Goal: Transaction & Acquisition: Purchase product/service

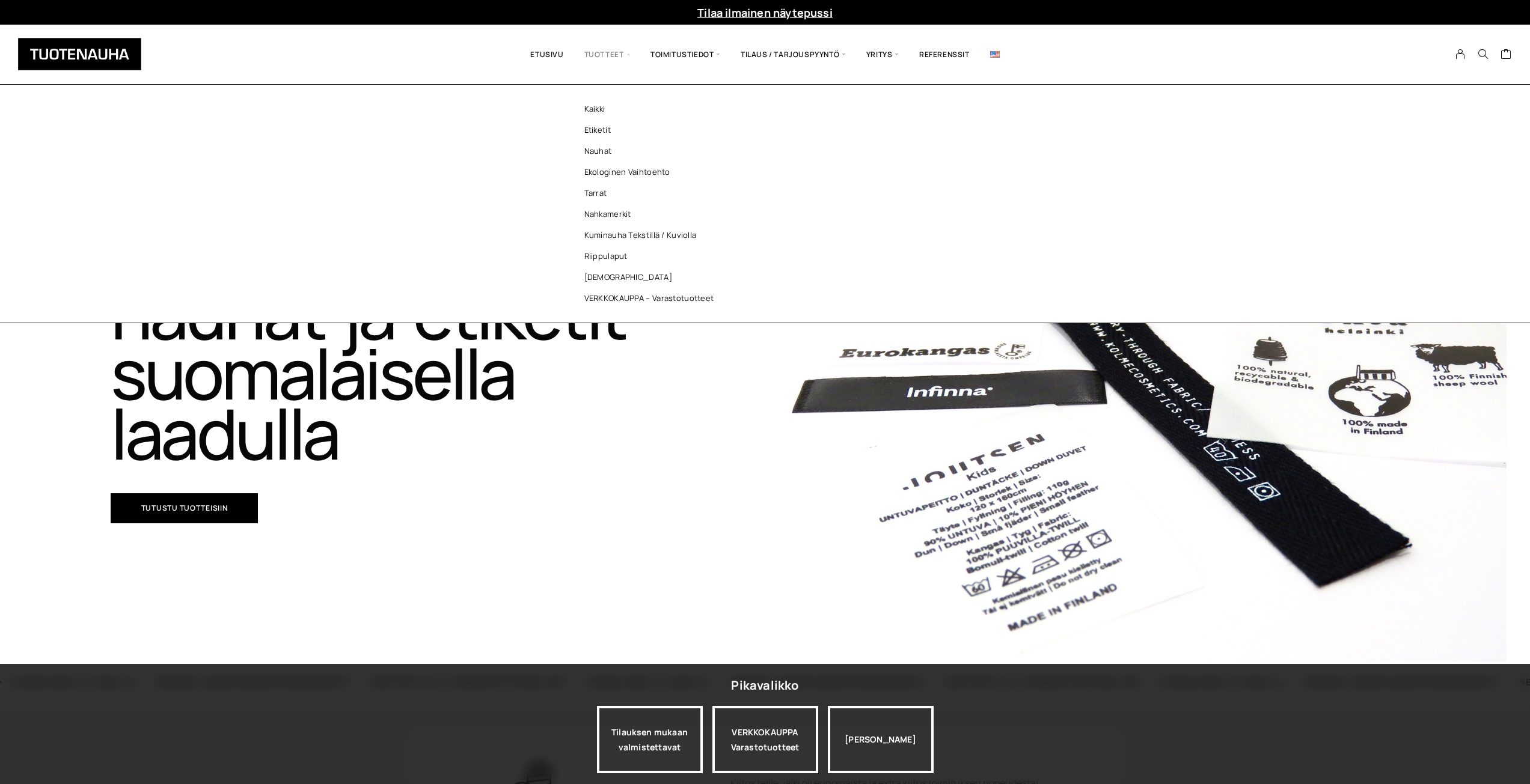
click at [609, 55] on span "Tuotteet" at bounding box center [607, 54] width 66 height 41
click at [605, 131] on link "Etiketit" at bounding box center [652, 130] width 174 height 21
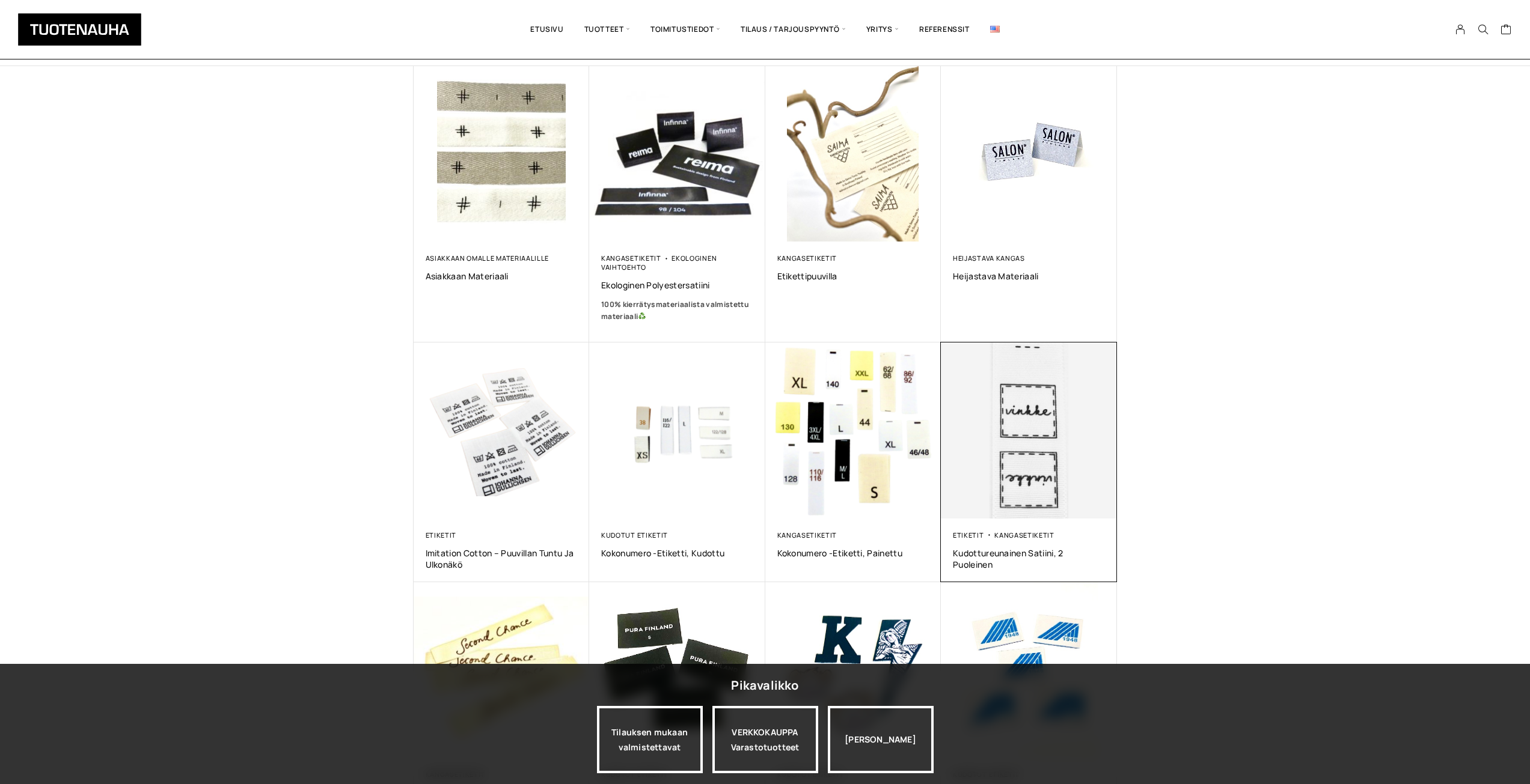
scroll to position [240, 0]
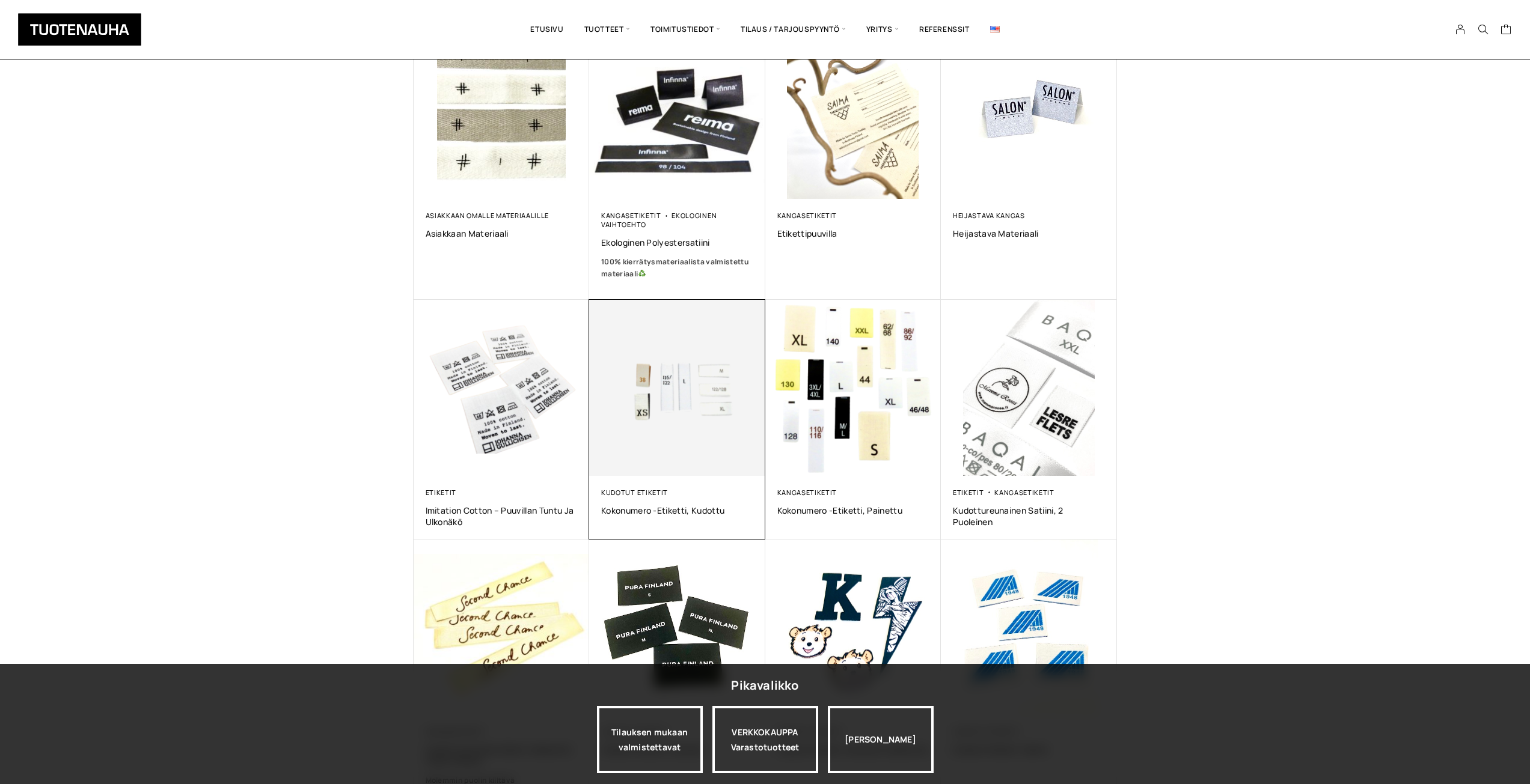
click at [669, 472] on img at bounding box center [677, 388] width 176 height 176
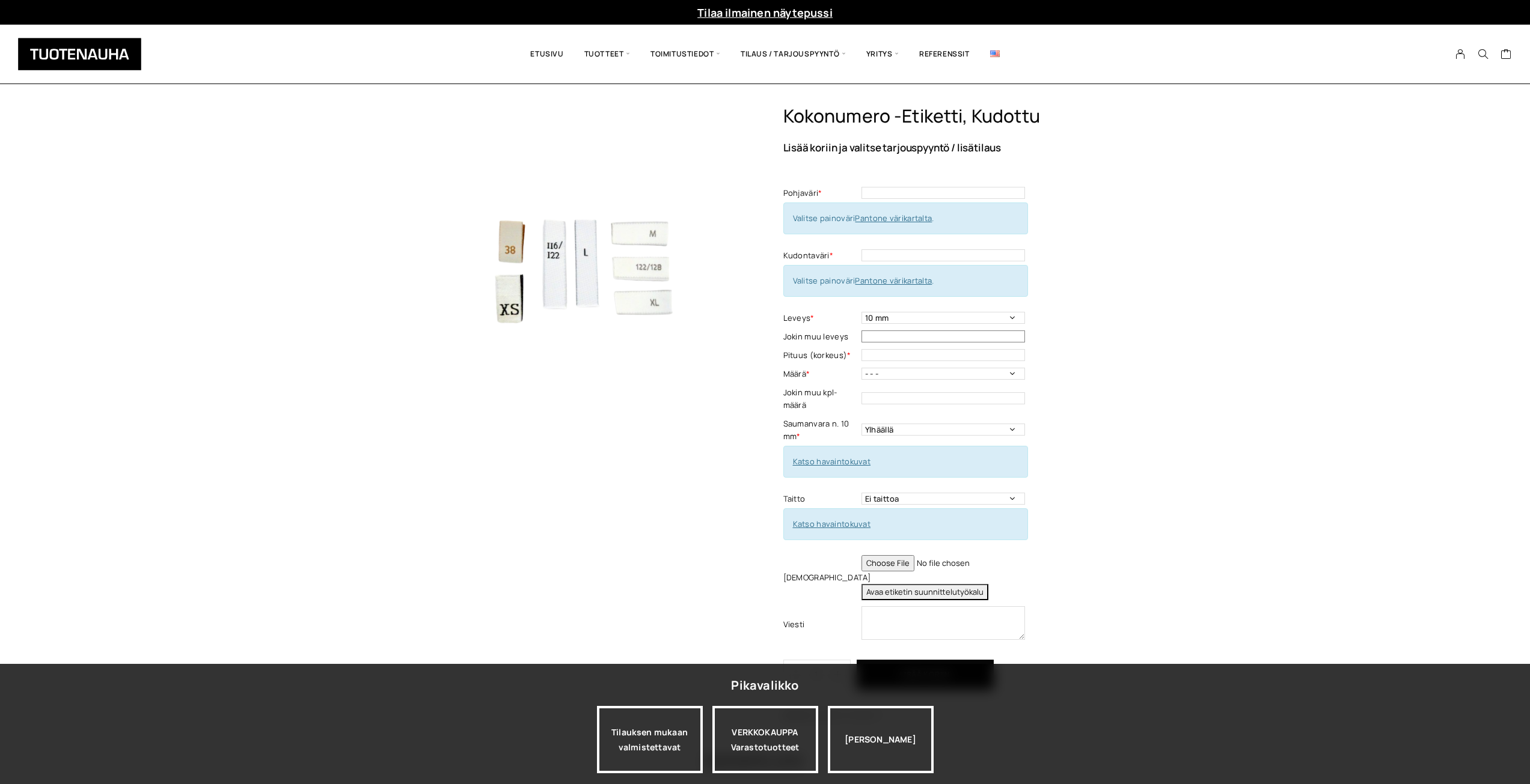
click at [937, 333] on input "text" at bounding box center [943, 337] width 163 height 12
click at [979, 312] on select "10 mm" at bounding box center [943, 318] width 163 height 12
click at [861, 312] on select "10 mm" at bounding box center [943, 318] width 163 height 12
click at [937, 341] on input "text" at bounding box center [943, 337] width 163 height 12
click at [916, 361] on td at bounding box center [944, 355] width 167 height 18
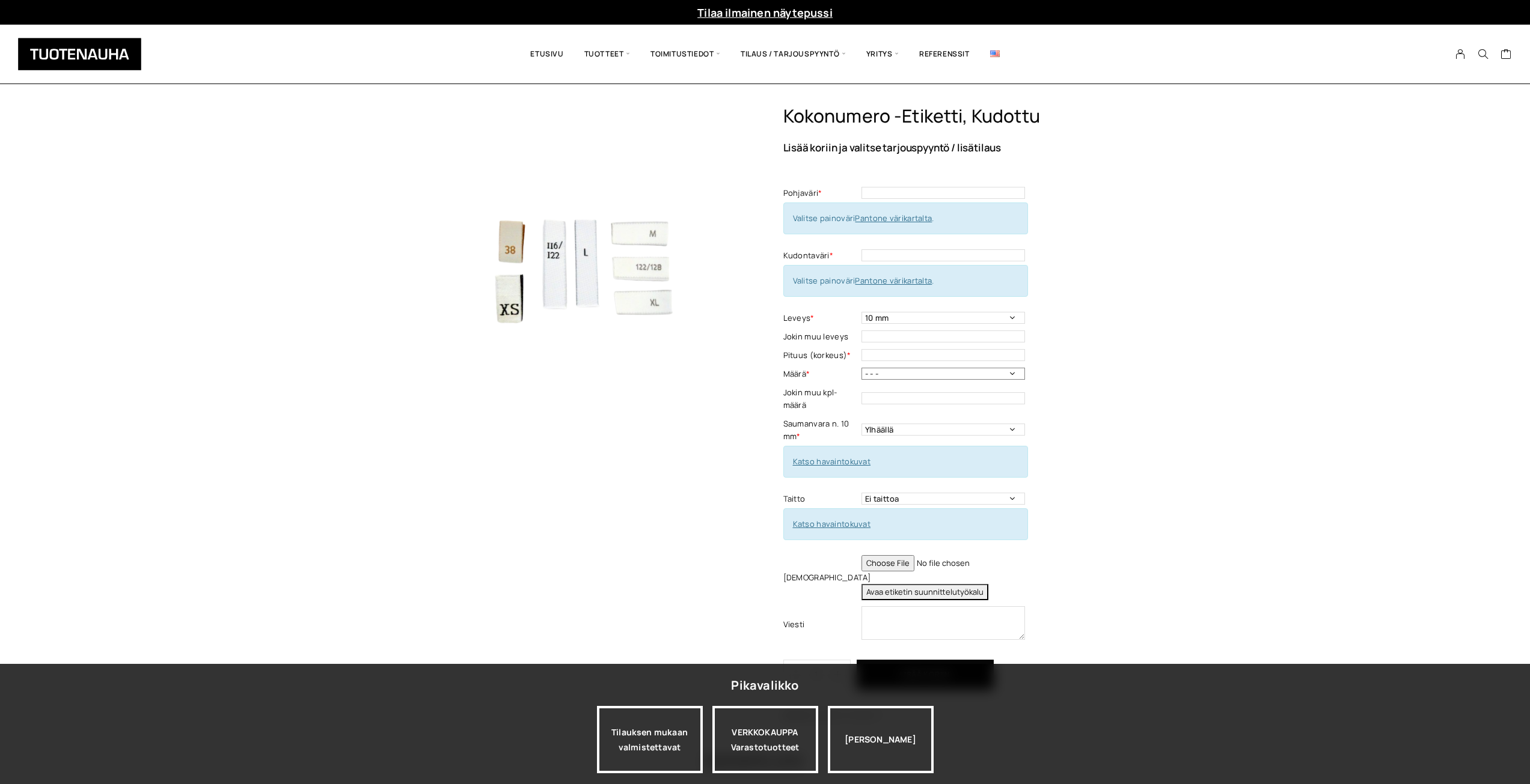
click at [912, 375] on select "- - - 500 kpl 1000 kpl 1500 kpl 2000 kpl 2500 kpl 3000 kpl 3500 kpl 4000 kpl" at bounding box center [943, 374] width 163 height 12
click at [1074, 349] on div "Kokonumero -etiketti, Kudottu Lisää koriin ja valitse tarjouspyyntö / lisätilau…" at bounding box center [950, 416] width 333 height 621
click at [882, 192] on input "text" at bounding box center [943, 193] width 163 height 12
click at [1220, 374] on div "Kokonumero -etiketti, Kudottu Lisää koriin ja valitse tarjouspyyntö / lisätilau…" at bounding box center [765, 498] width 1530 height 787
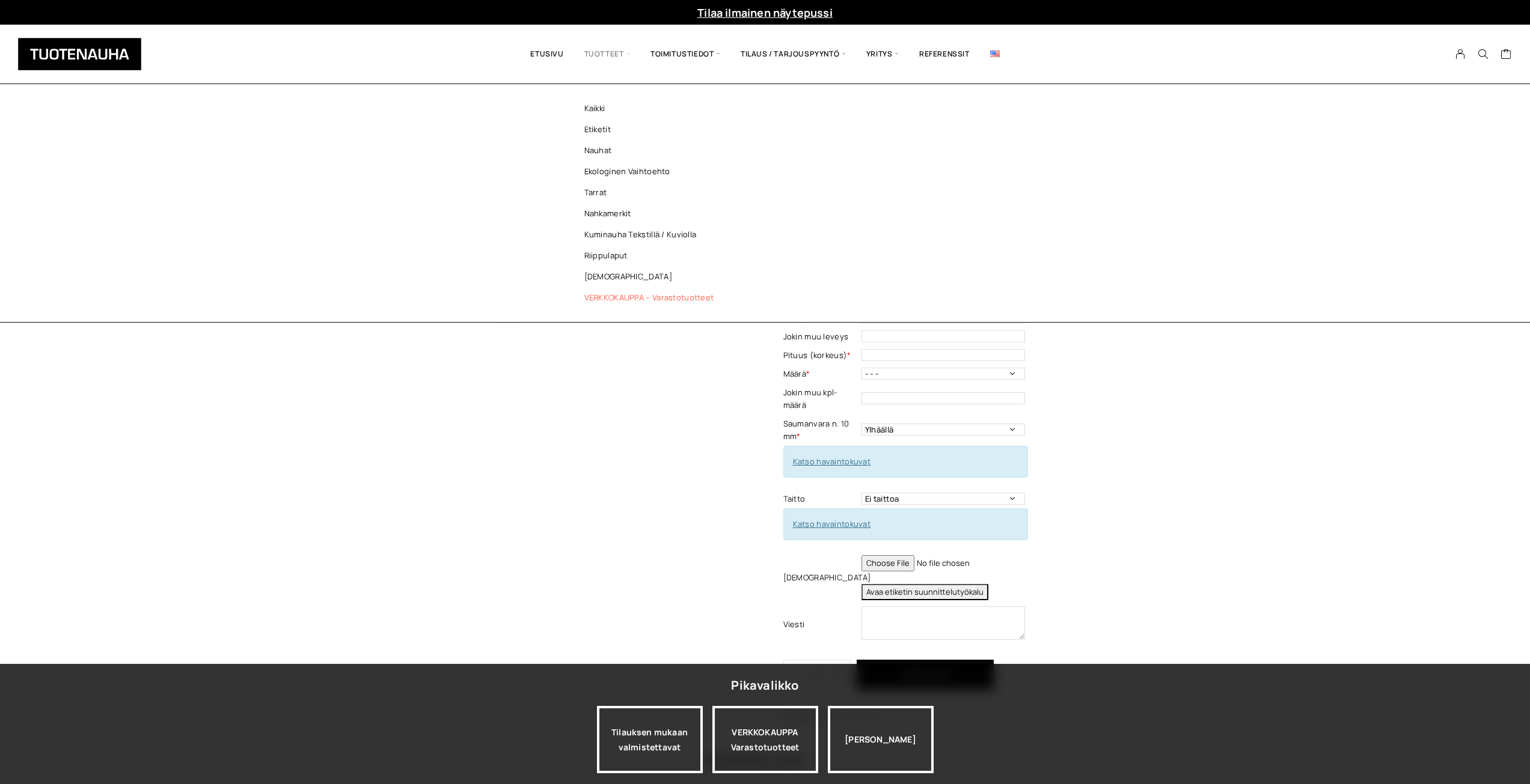
click at [633, 293] on link "VERKKOKAUPPA – Varastotuotteet" at bounding box center [652, 297] width 174 height 21
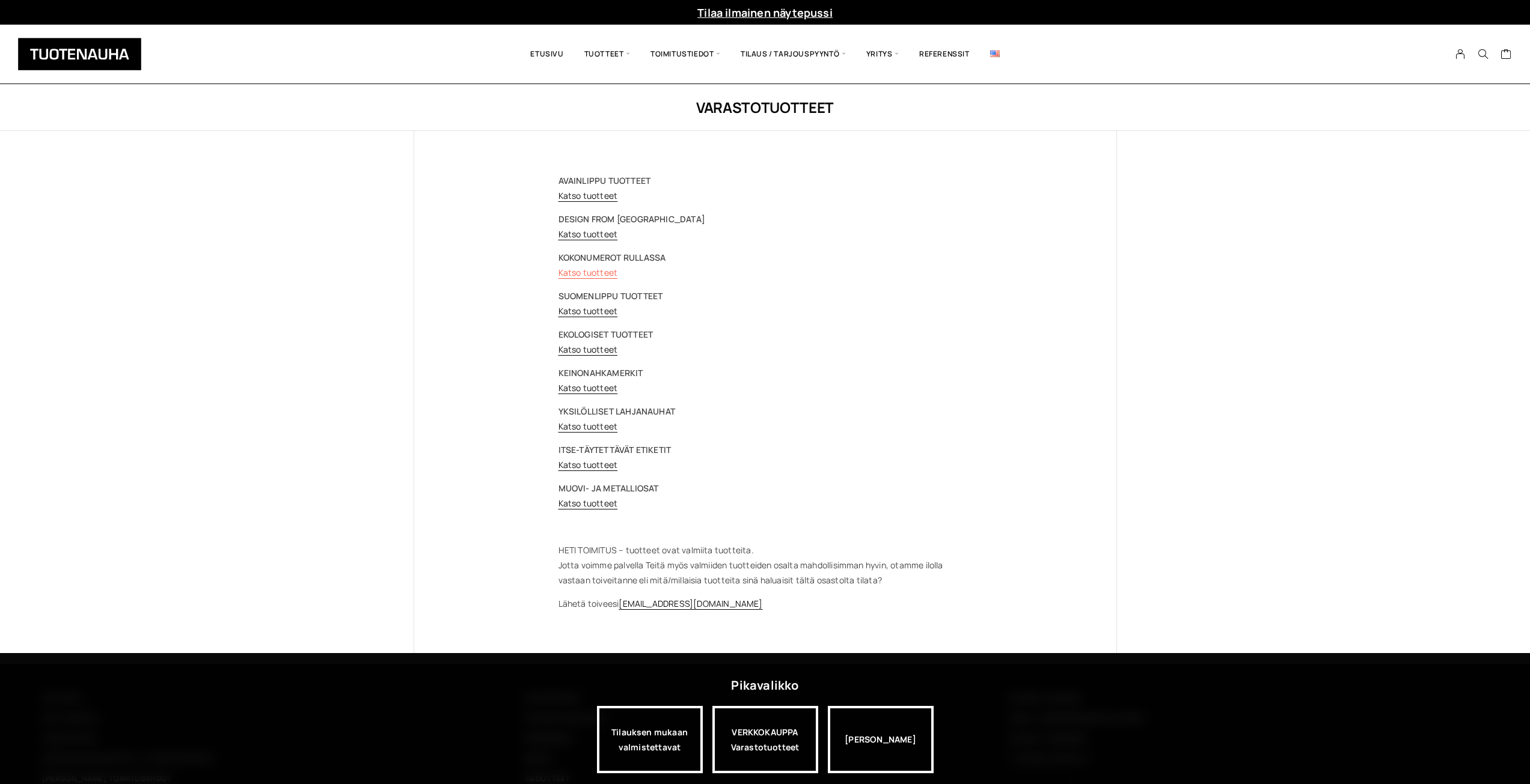
click at [594, 271] on link "Katso tuotteet" at bounding box center [588, 272] width 59 height 12
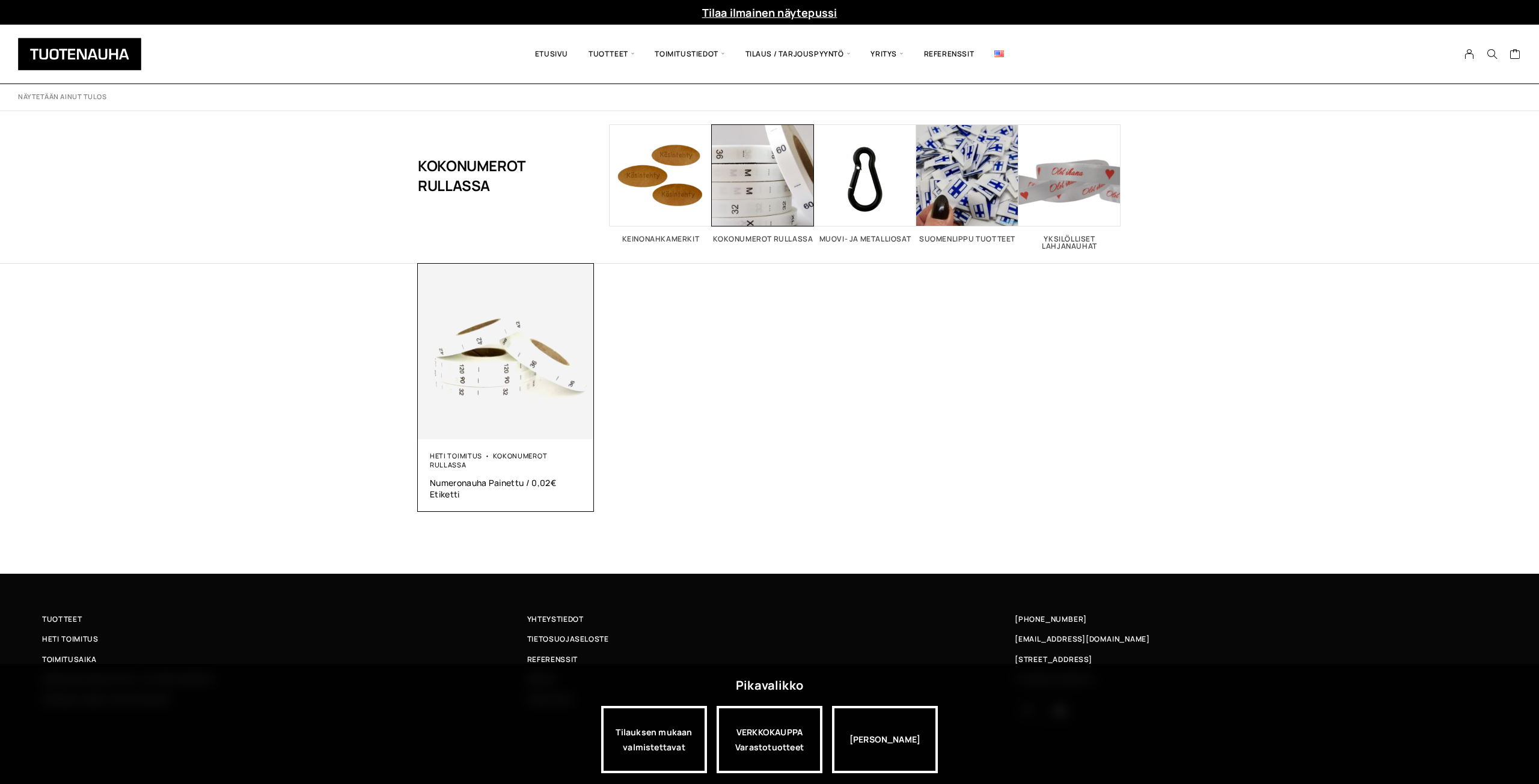
click at [499, 417] on img at bounding box center [506, 352] width 176 height 176
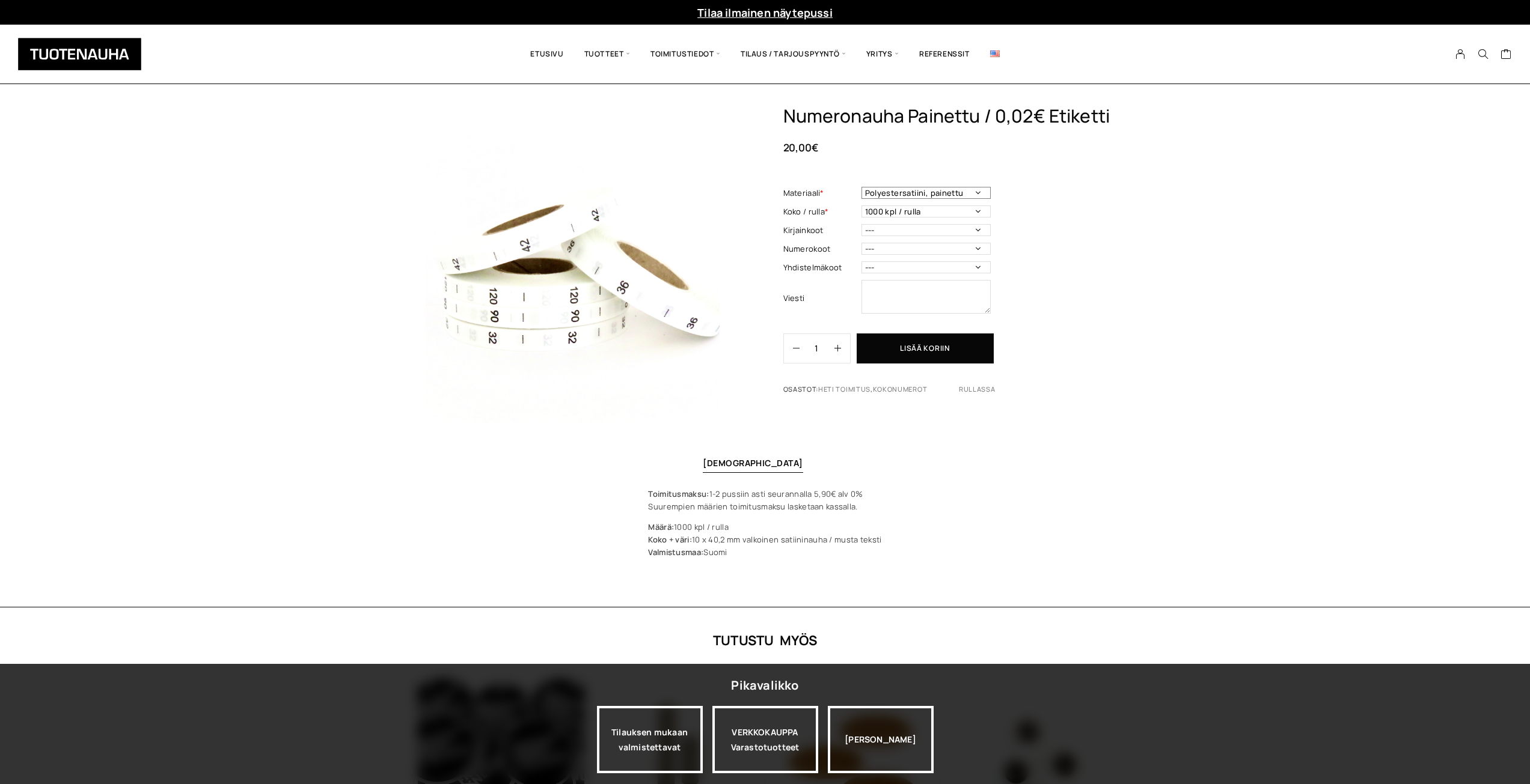
click at [932, 193] on select "Polyestersatiini, painettu" at bounding box center [926, 193] width 129 height 12
click at [1039, 184] on div "Numeronauha Painettu / 0,02€ Etiketti 20,00 € Materiaali * Polyestersatiini, pa…" at bounding box center [950, 255] width 333 height 299
click at [944, 227] on select "--- 3XS 2XS XS S M L XL 2XL 3XL 4XL 5XL 6XL 7XL ONE SIZE" at bounding box center [926, 231] width 129 height 12
click at [917, 231] on select "--- 3XS 2XS XS S M L XL 2XL 3XL 4XL 5XL 6XL 7XL ONE SIZE" at bounding box center [926, 231] width 129 height 12
click at [1082, 268] on div "Numeronauha Painettu / 0,02€ Etiketti 20,00 € Materiaali * Polyestersatiini, pa…" at bounding box center [950, 255] width 333 height 299
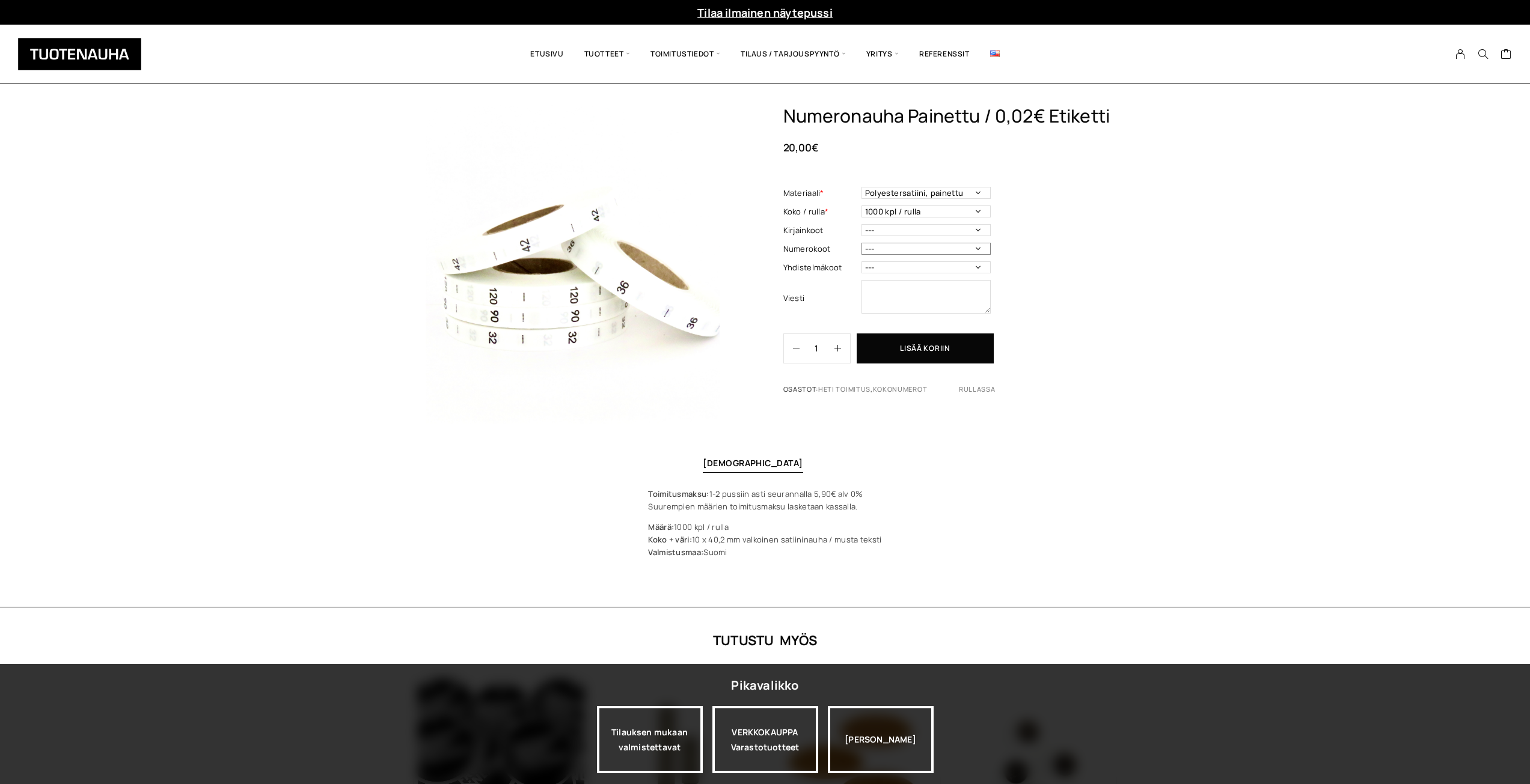
click at [961, 249] on select "--- 32 34 36 38 40 42 44 46 48 50 52 54 56 58 60 70 80 90 100 110 120 130 140 1…" at bounding box center [926, 249] width 129 height 12
click at [1137, 356] on div "Numeronauha Painettu / 0,02€ Etiketti 20,00 € Materiaali * Polyestersatiini, pa…" at bounding box center [765, 356] width 1530 height 502
click at [913, 263] on select "--- 50/56 62/68 68/74 74/80 86/92 98/104 110/116 122/128 134/140 146/152 158/16…" at bounding box center [926, 267] width 129 height 12
click at [1099, 314] on div "Numeronauha Painettu / 0,02€ Etiketti 20,00 € Materiaali * Polyestersatiini, pa…" at bounding box center [950, 255] width 333 height 299
click at [916, 250] on select "--- 32 34 36 38 40 42 44 46 48 50 52 54 56 58 60 70 80 90 100 110 120 130 140 1…" at bounding box center [926, 249] width 129 height 12
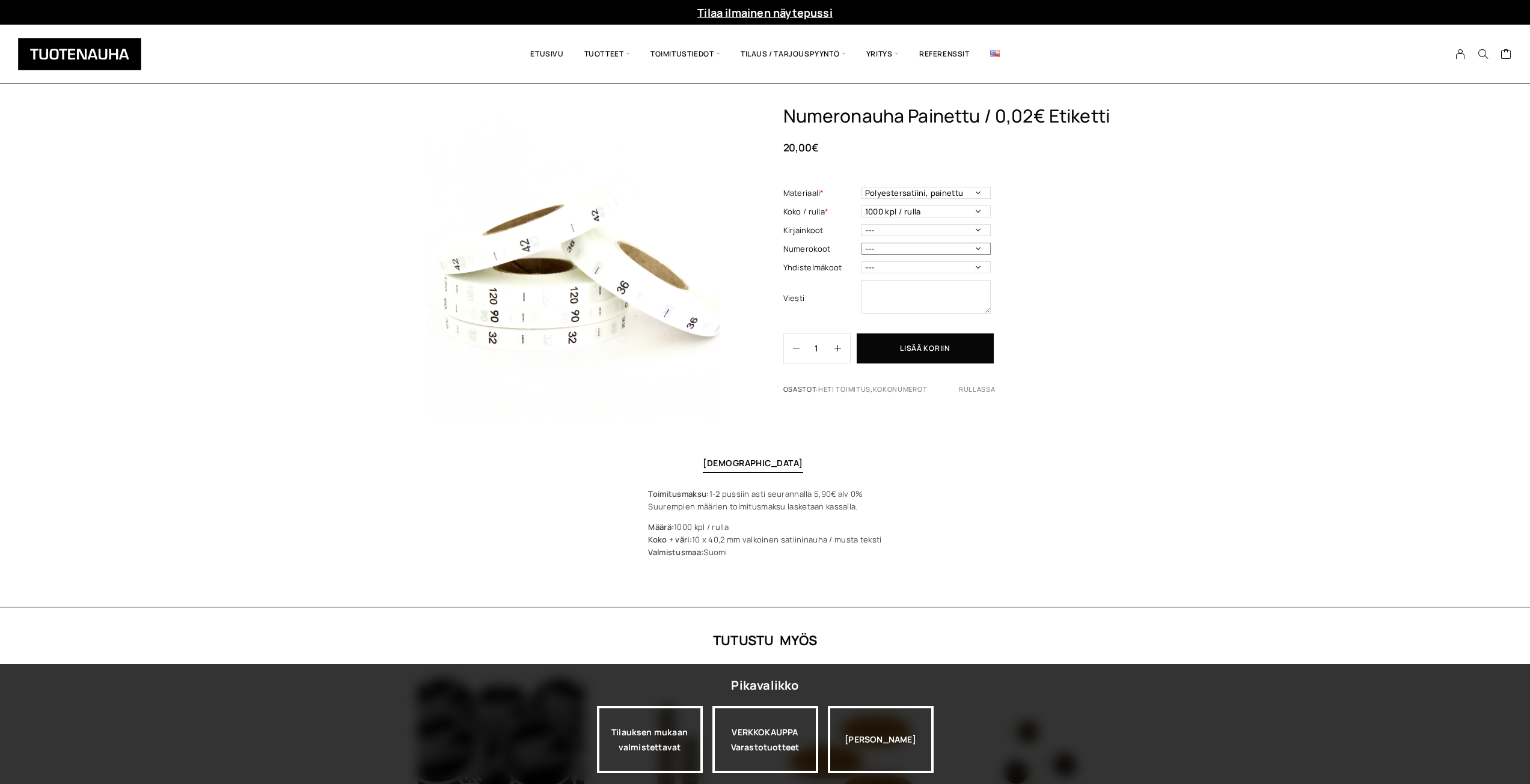
select select "56"
click at [861, 243] on select "--- 32 34 36 38 40 42 44 46 48 50 52 54 56 58 60 70 80 90 100 110 120 130 140 1…" at bounding box center [926, 249] width 129 height 12
click at [625, 434] on div "Numeronauha Painettu / 0,02€ Etiketti 20,00 € Materiaali * Polyestersatiini, pa…" at bounding box center [765, 356] width 1530 height 502
click at [993, 48] on link at bounding box center [995, 54] width 30 height 41
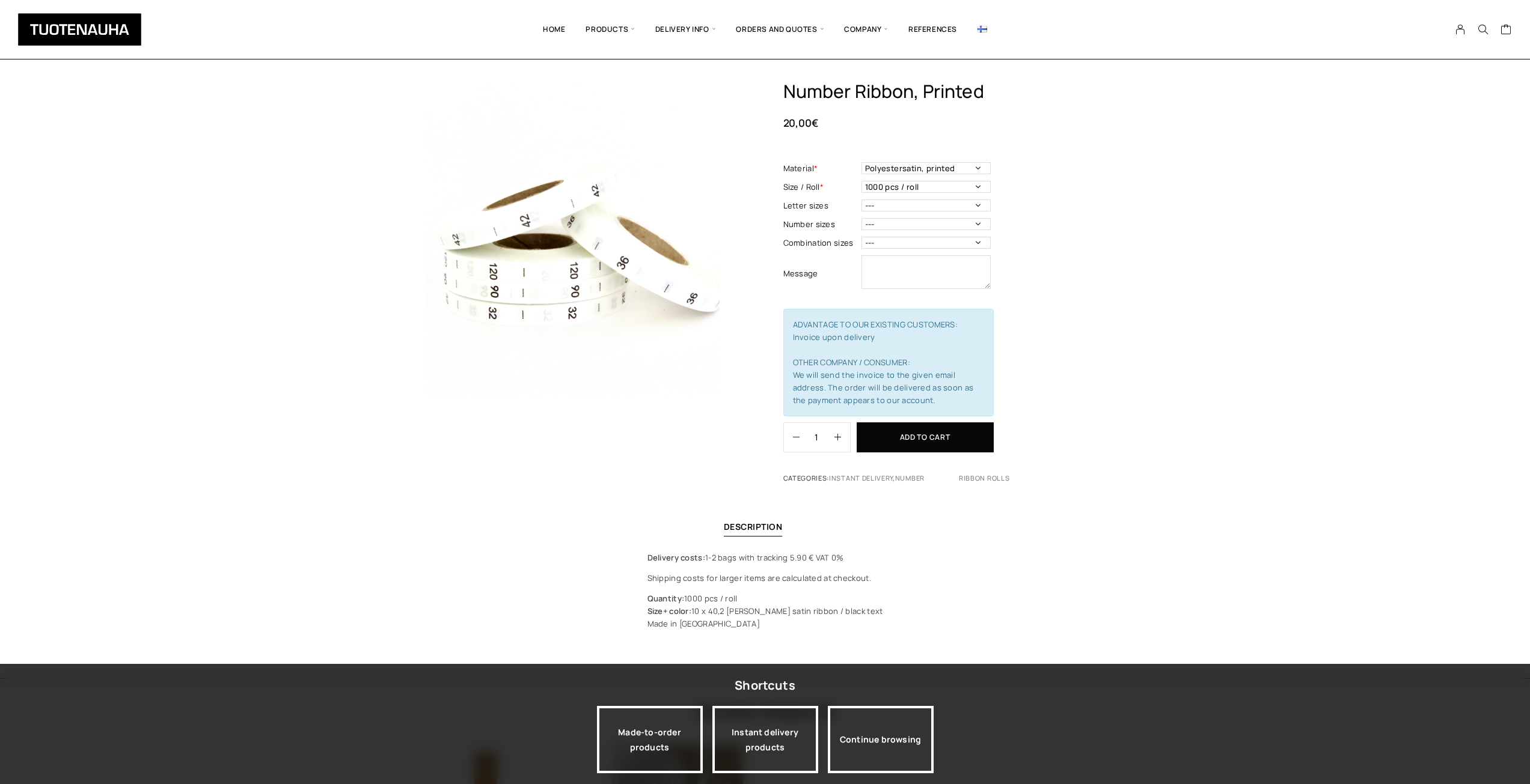
drag, startPoint x: 1217, startPoint y: 237, endPoint x: 1152, endPoint y: 201, distance: 74.3
click at [1216, 237] on div "Number ribbon, printed 20,00 € Material * Polyestersatin, printed Material - Ma…" at bounding box center [765, 379] width 1530 height 598
click at [555, 28] on link "Home" at bounding box center [554, 29] width 43 height 41
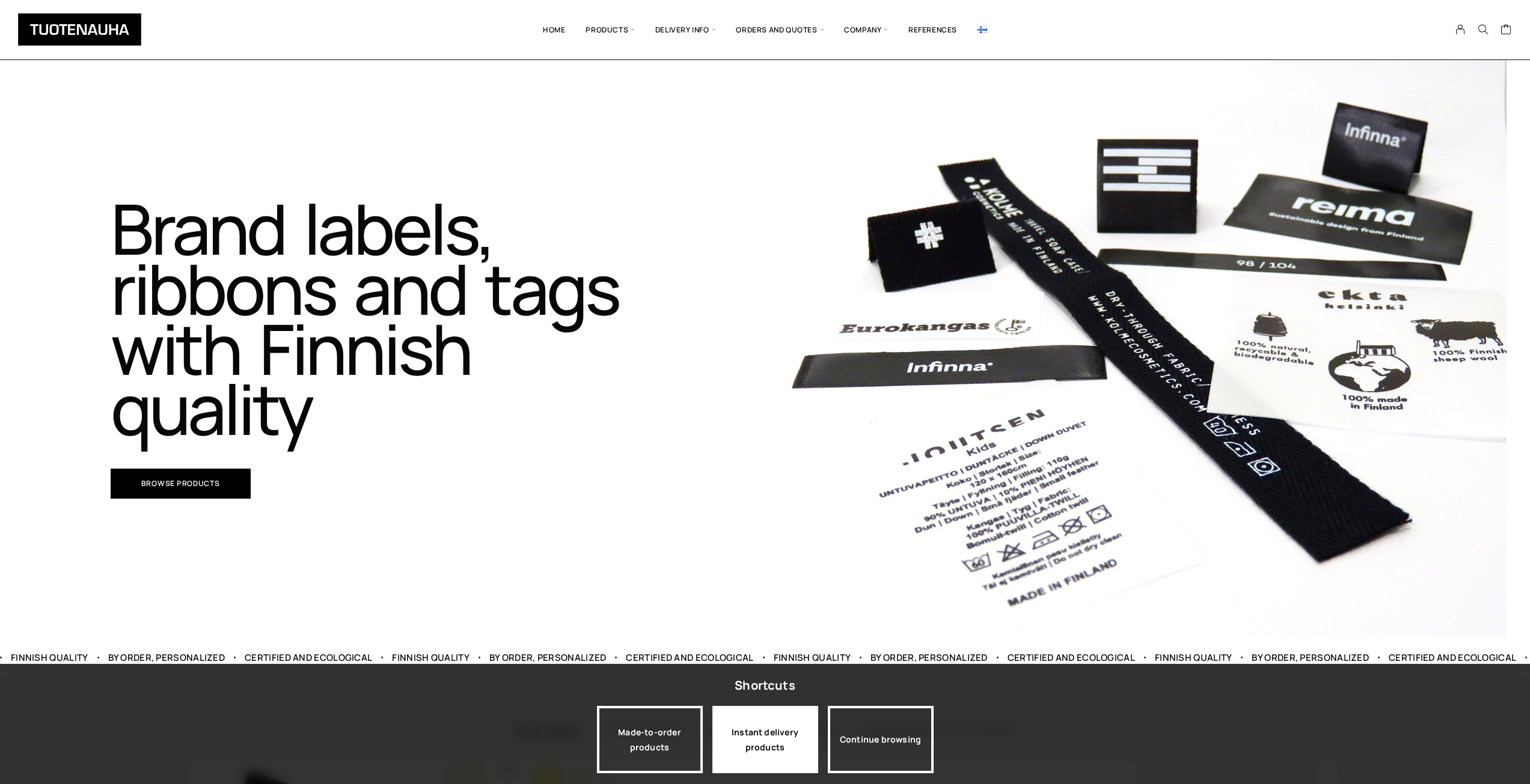
click at [778, 741] on div "Instant delivery products" at bounding box center [765, 739] width 106 height 67
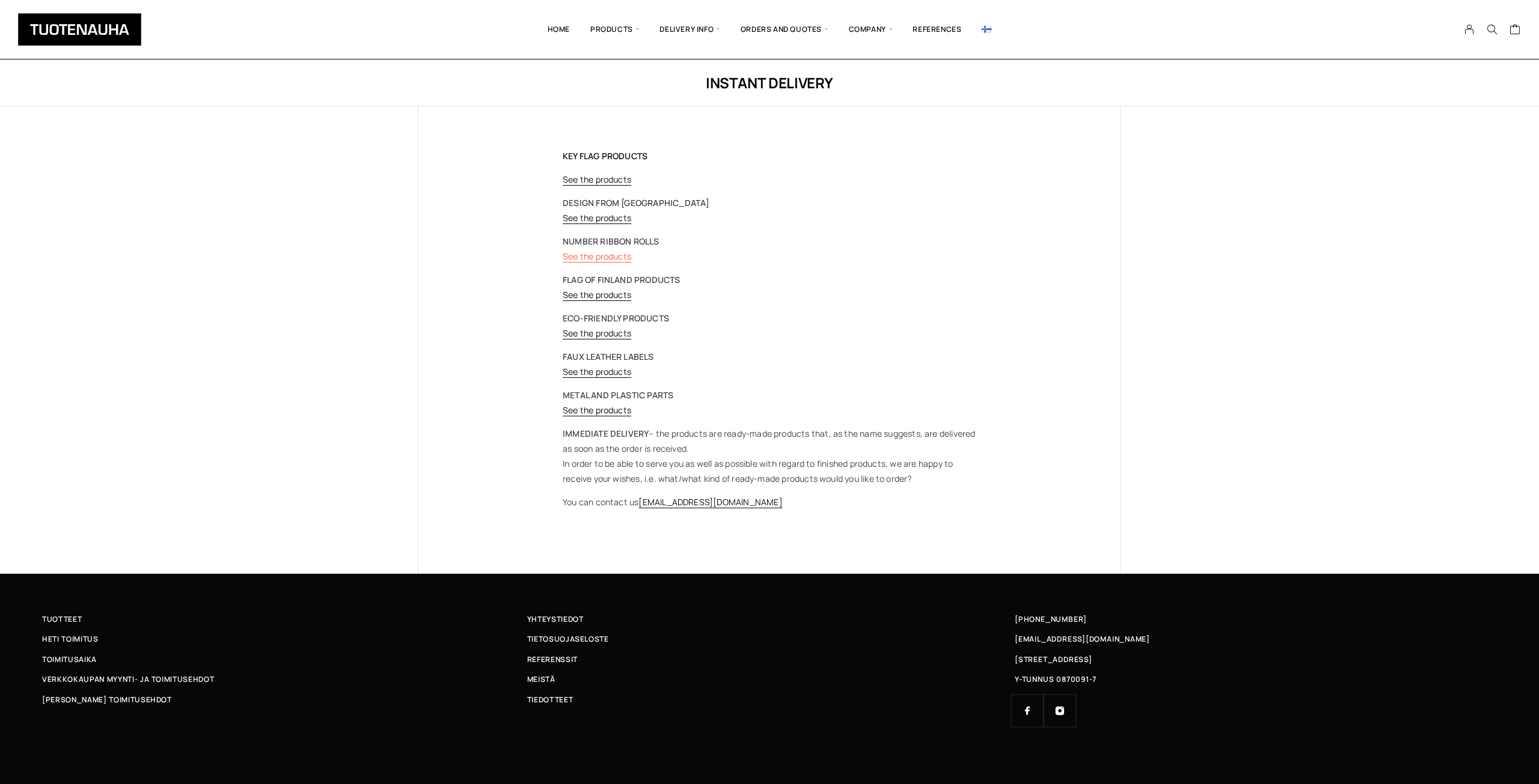
click at [597, 252] on link "See the products" at bounding box center [597, 256] width 69 height 12
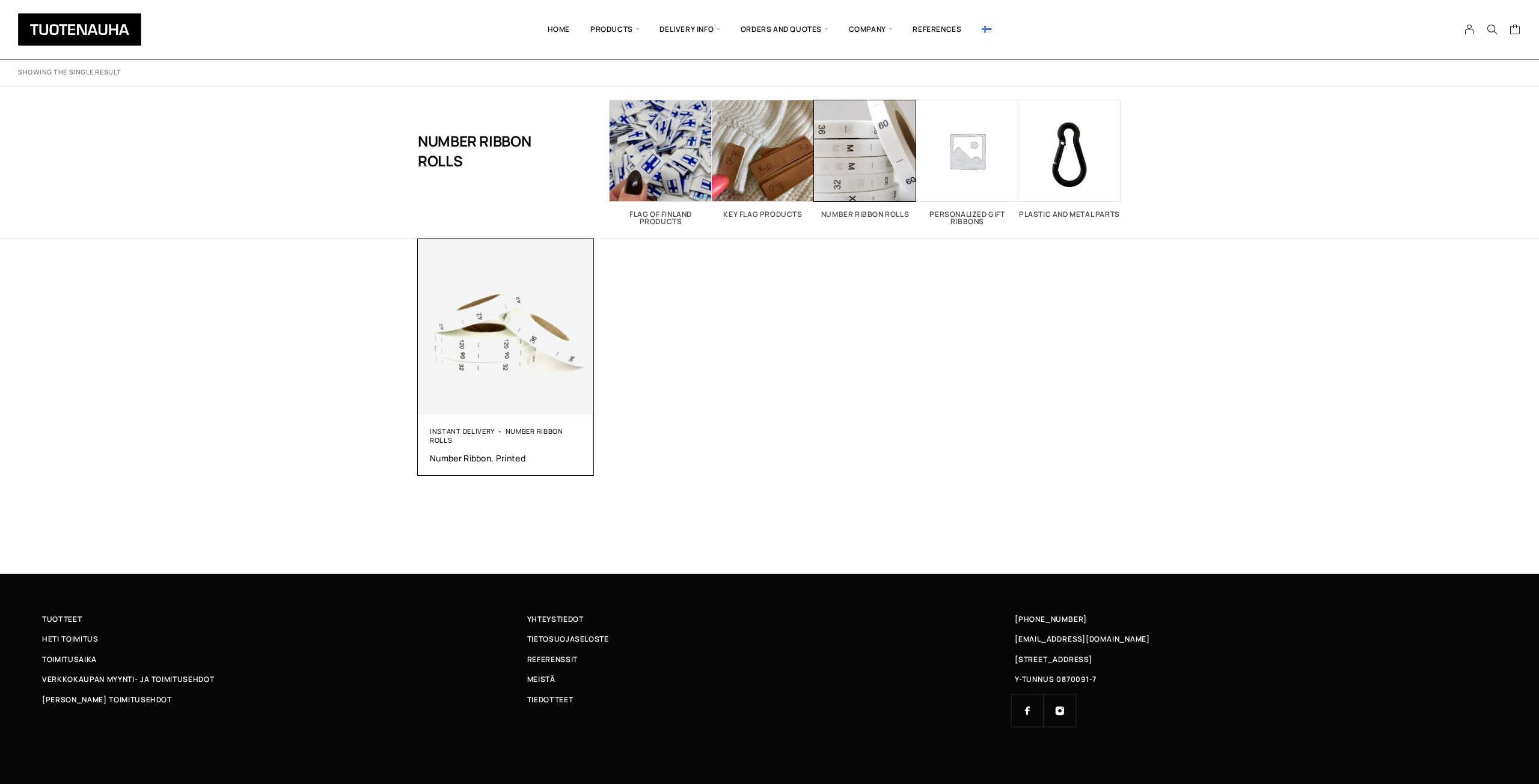
click at [521, 406] on img at bounding box center [506, 327] width 176 height 176
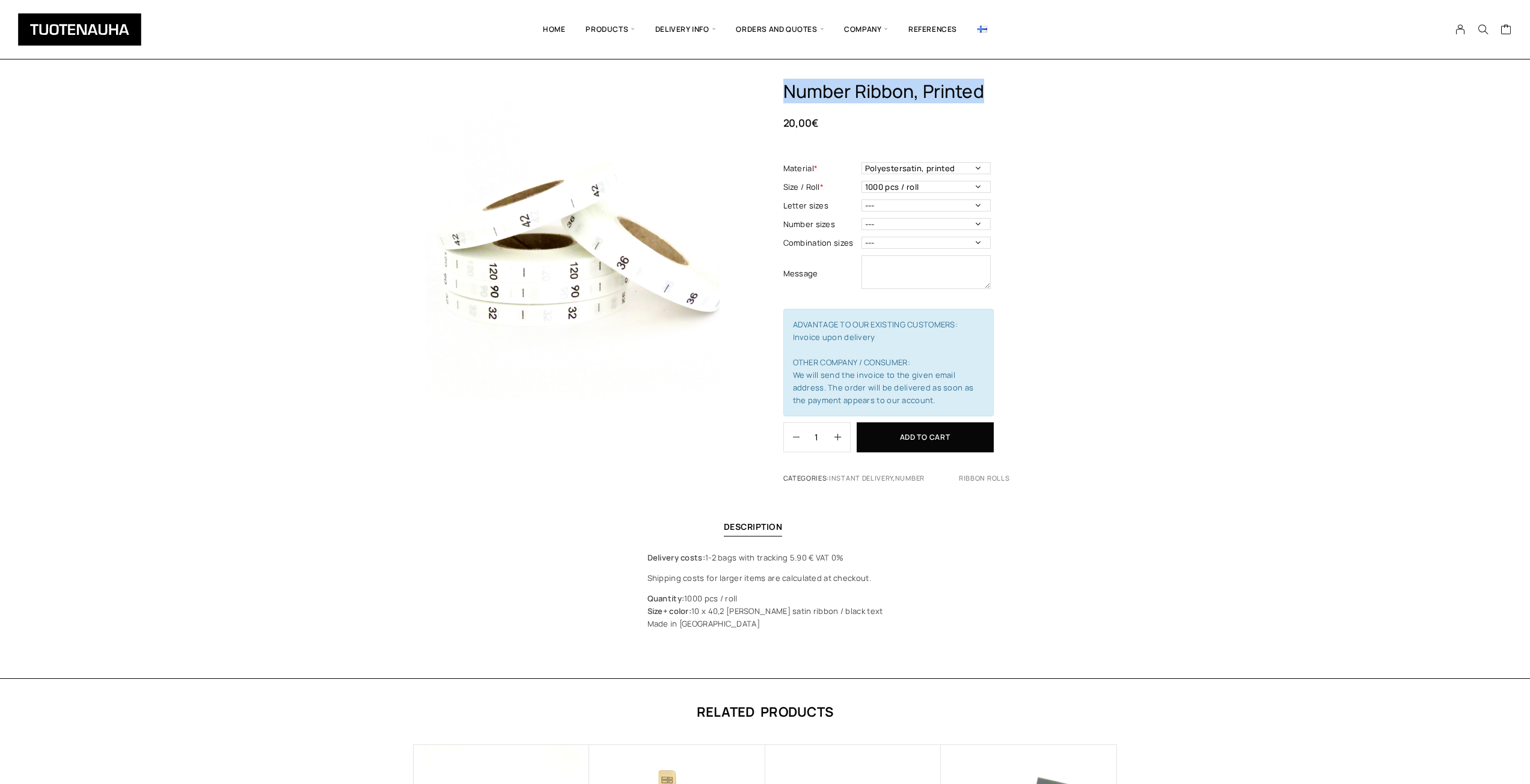
drag, startPoint x: 999, startPoint y: 88, endPoint x: 781, endPoint y: 92, distance: 218.0
click at [781, 92] on div "Number ribbon, printed 20,00 € Material * Polyestersatin, printed Material - Ma…" at bounding box center [765, 284] width 703 height 407
copy h1 "Number ribbon, printed"
click at [812, 612] on p "Quantity: 1000 pcs / roll Size + color: 10 x 40,2 mm white satin ribbon / black…" at bounding box center [765, 611] width 235 height 38
drag, startPoint x: 871, startPoint y: 610, endPoint x: 704, endPoint y: 609, distance: 167.0
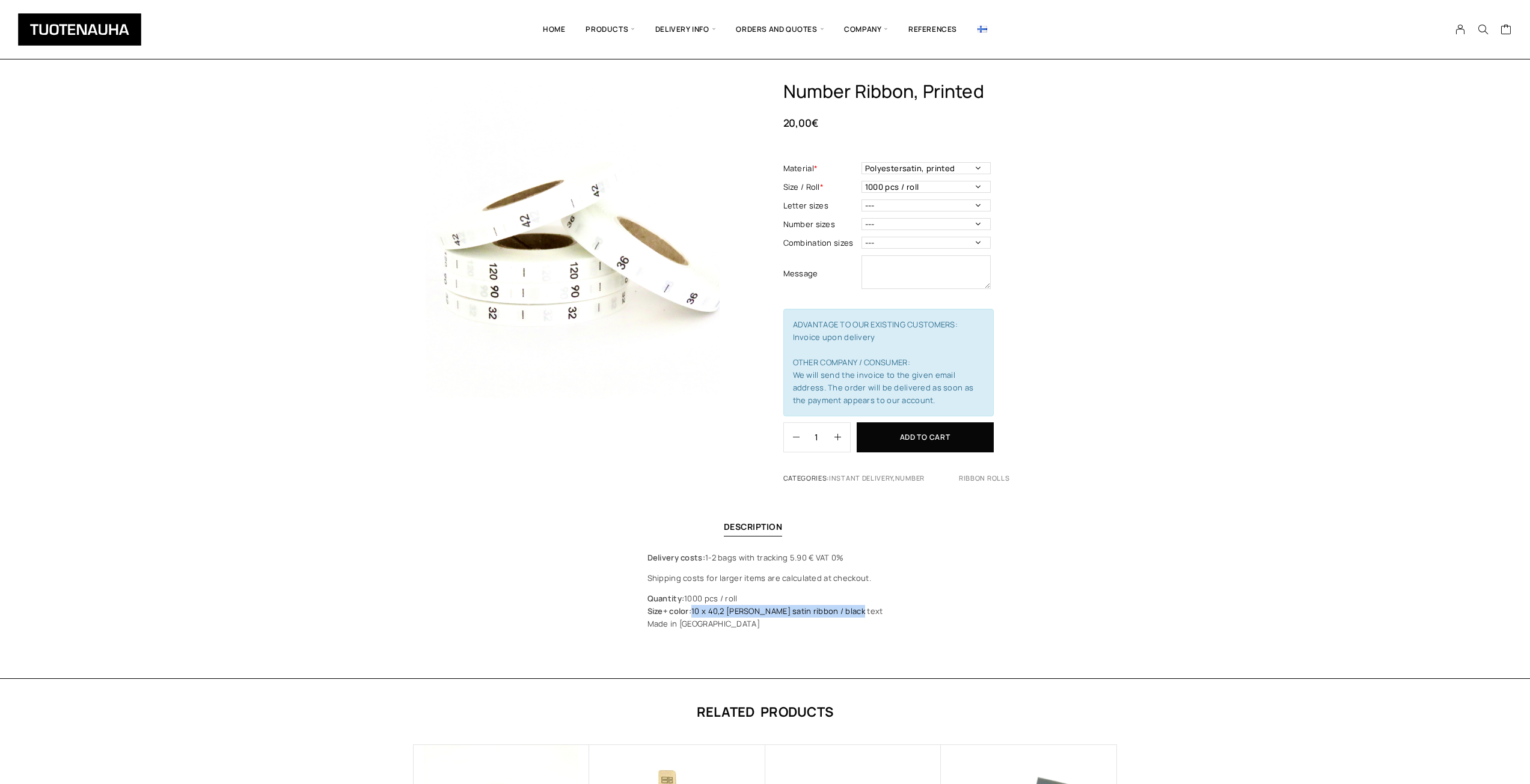
click at [704, 609] on p "Quantity: 1000 pcs / roll Size + color: 10 x 40,2 mm white satin ribbon / black…" at bounding box center [765, 611] width 235 height 38
copy p "10 x 40,2 mm white satin ribbon / black text"
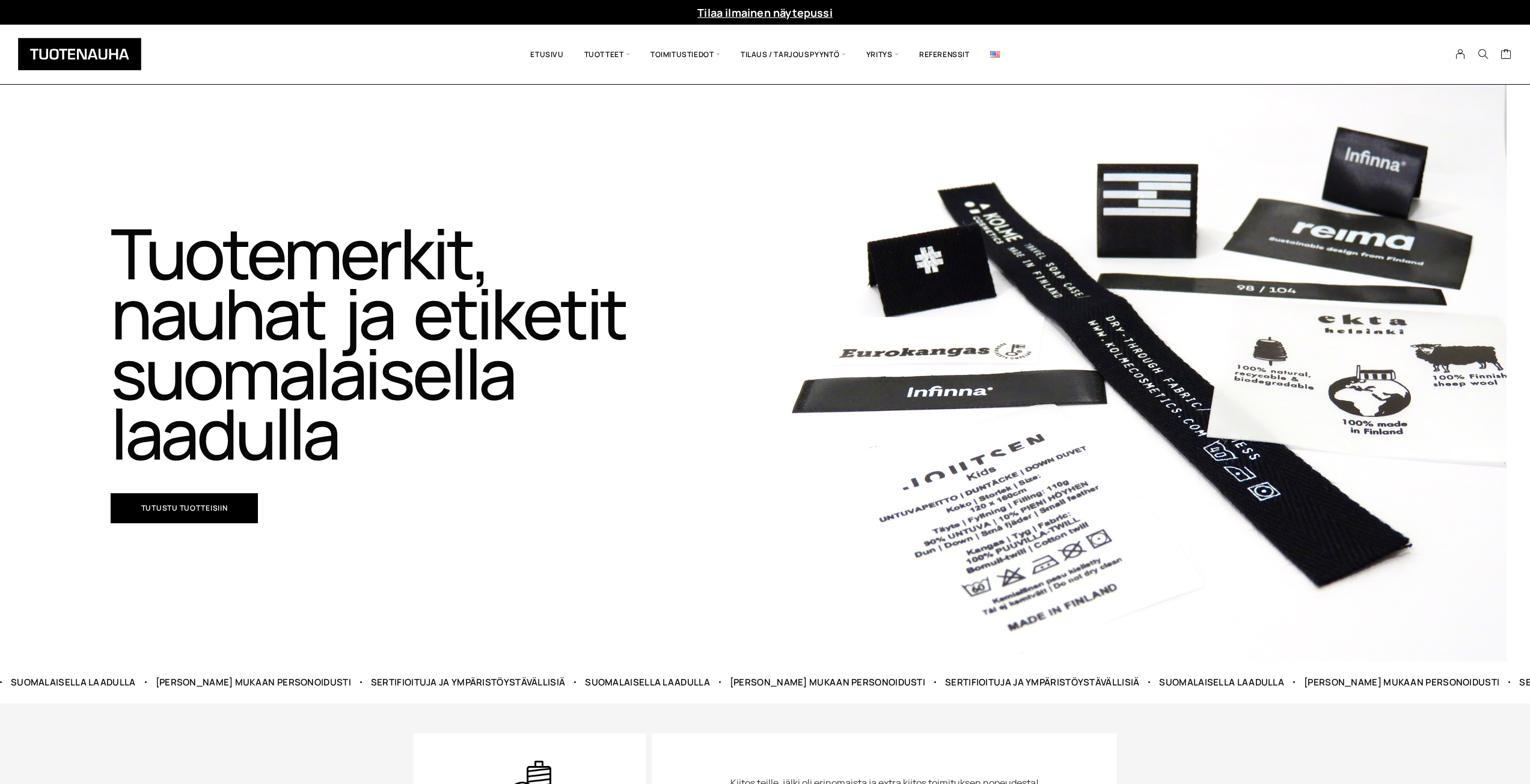
click at [995, 54] on img at bounding box center [995, 54] width 10 height 7
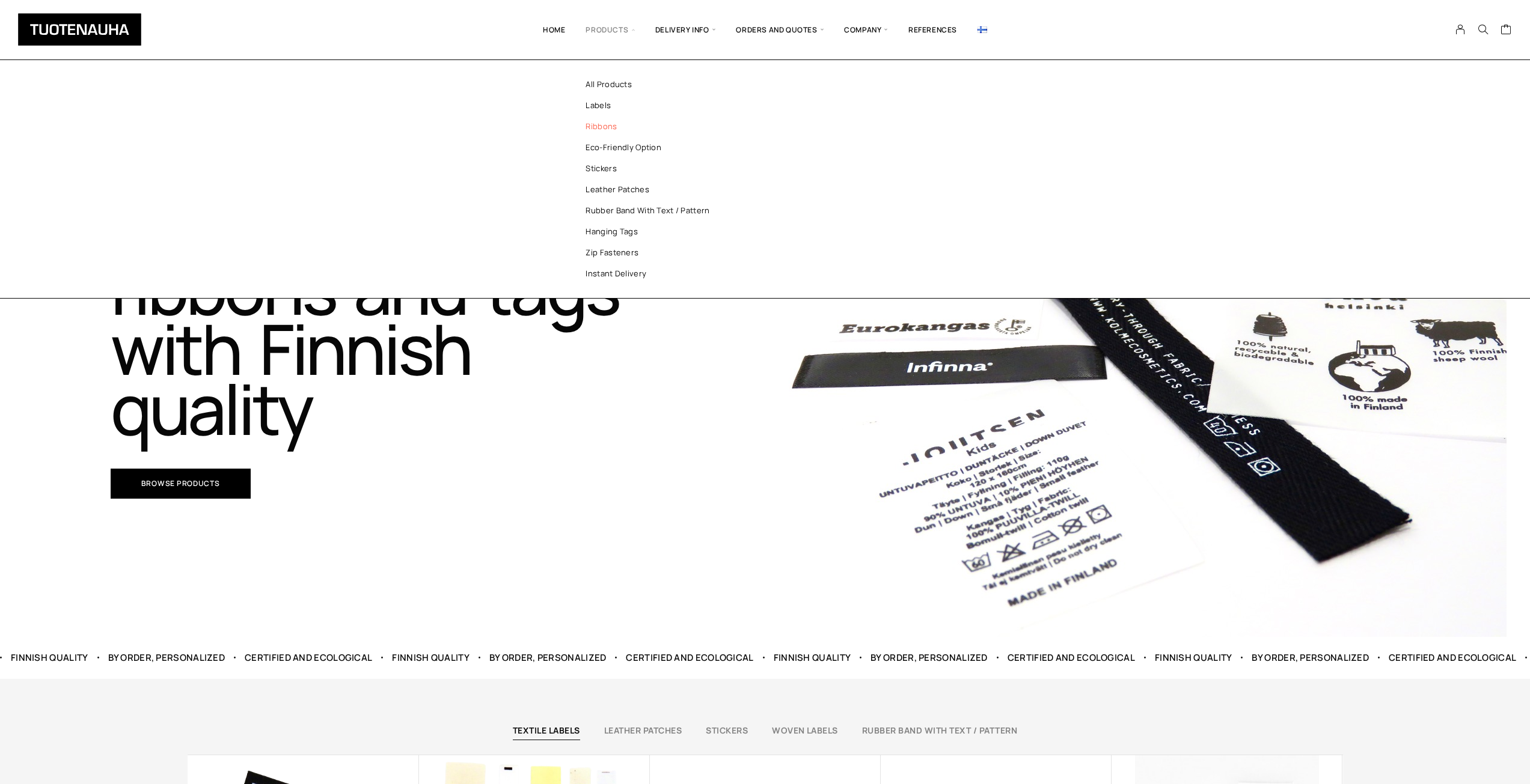
click at [609, 127] on link "Ribbons" at bounding box center [653, 126] width 174 height 21
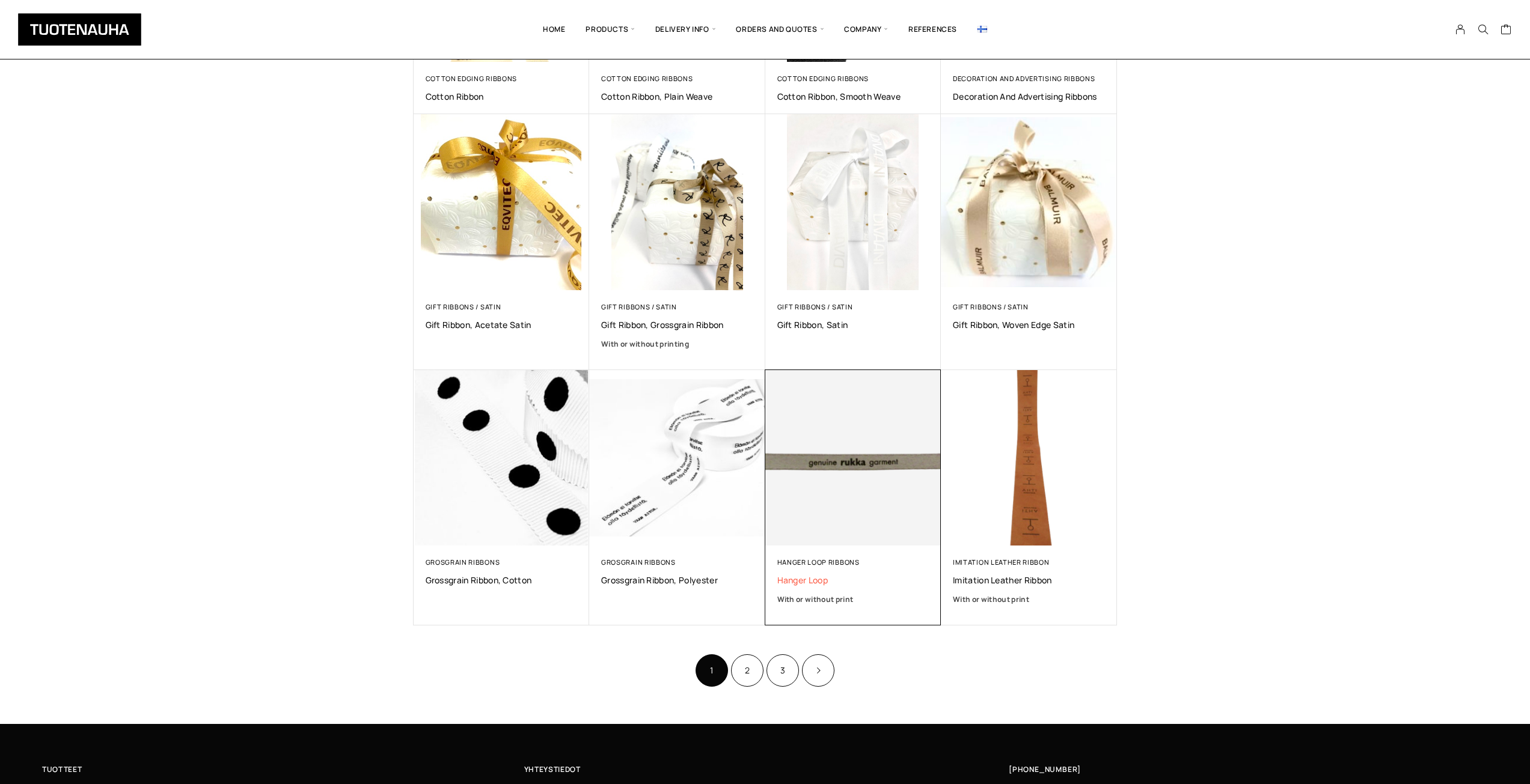
scroll to position [360, 0]
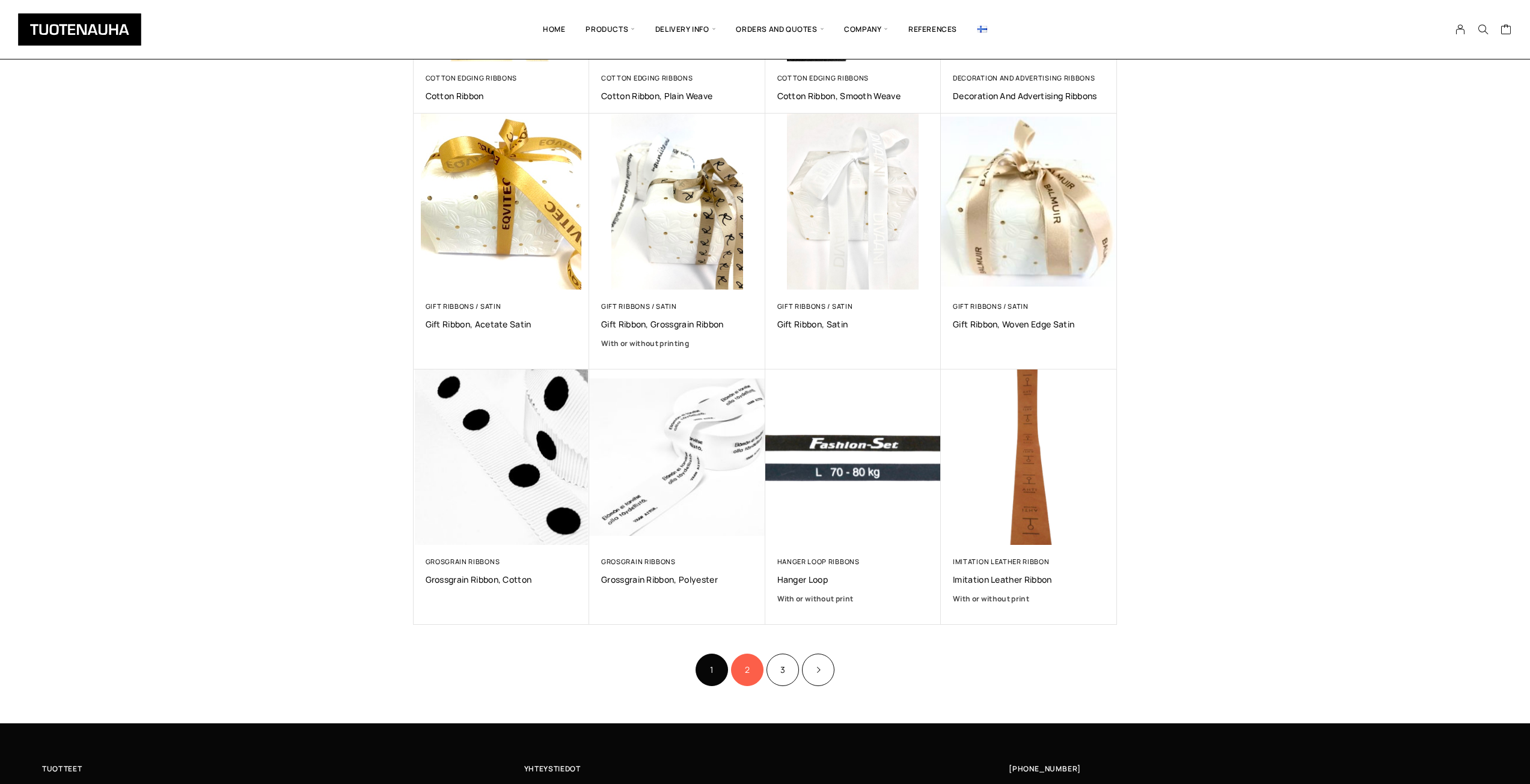
click at [743, 668] on link "2" at bounding box center [748, 670] width 33 height 33
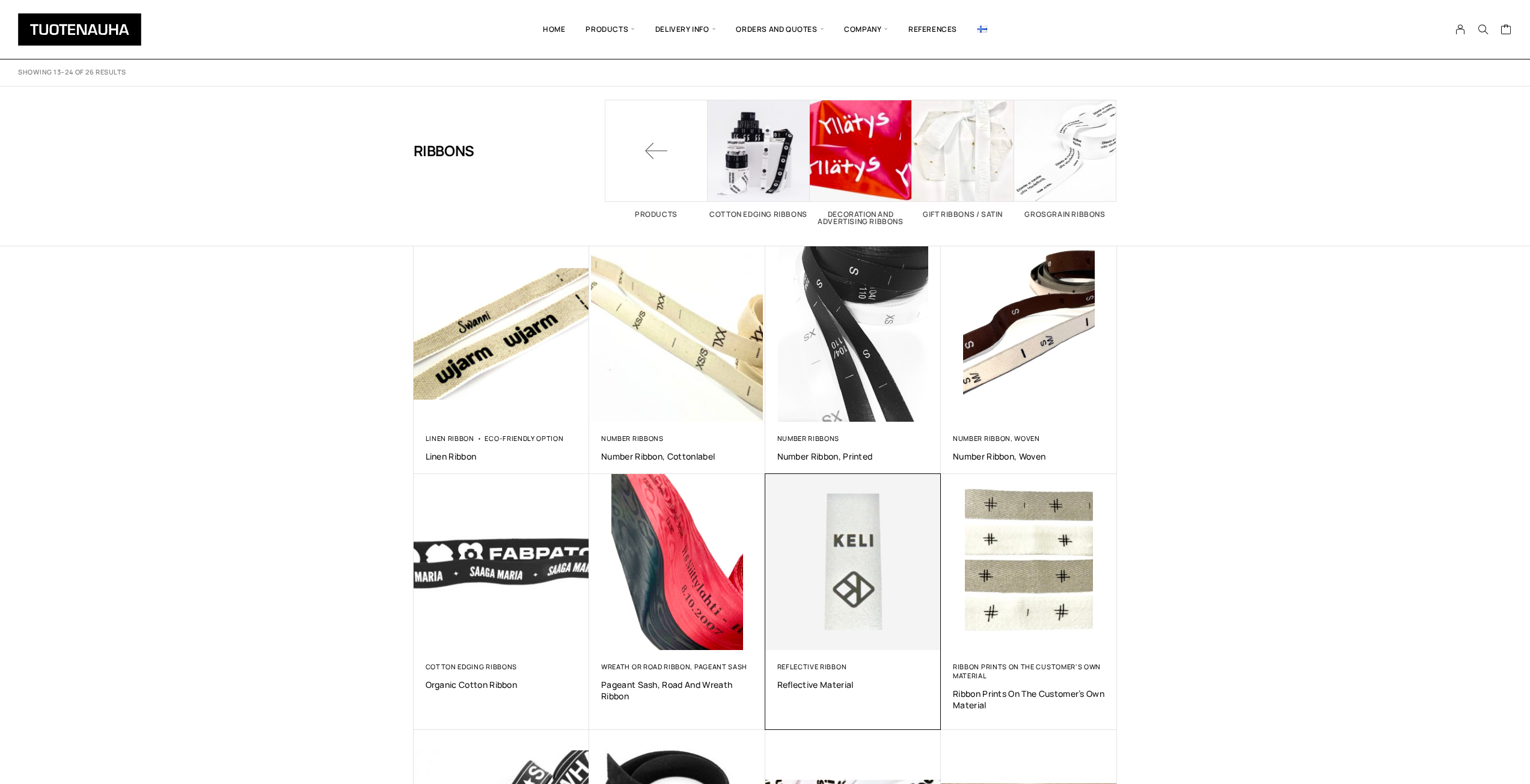
click at [782, 672] on div "Reflective ribbon Reflective material" at bounding box center [854, 677] width 152 height 29
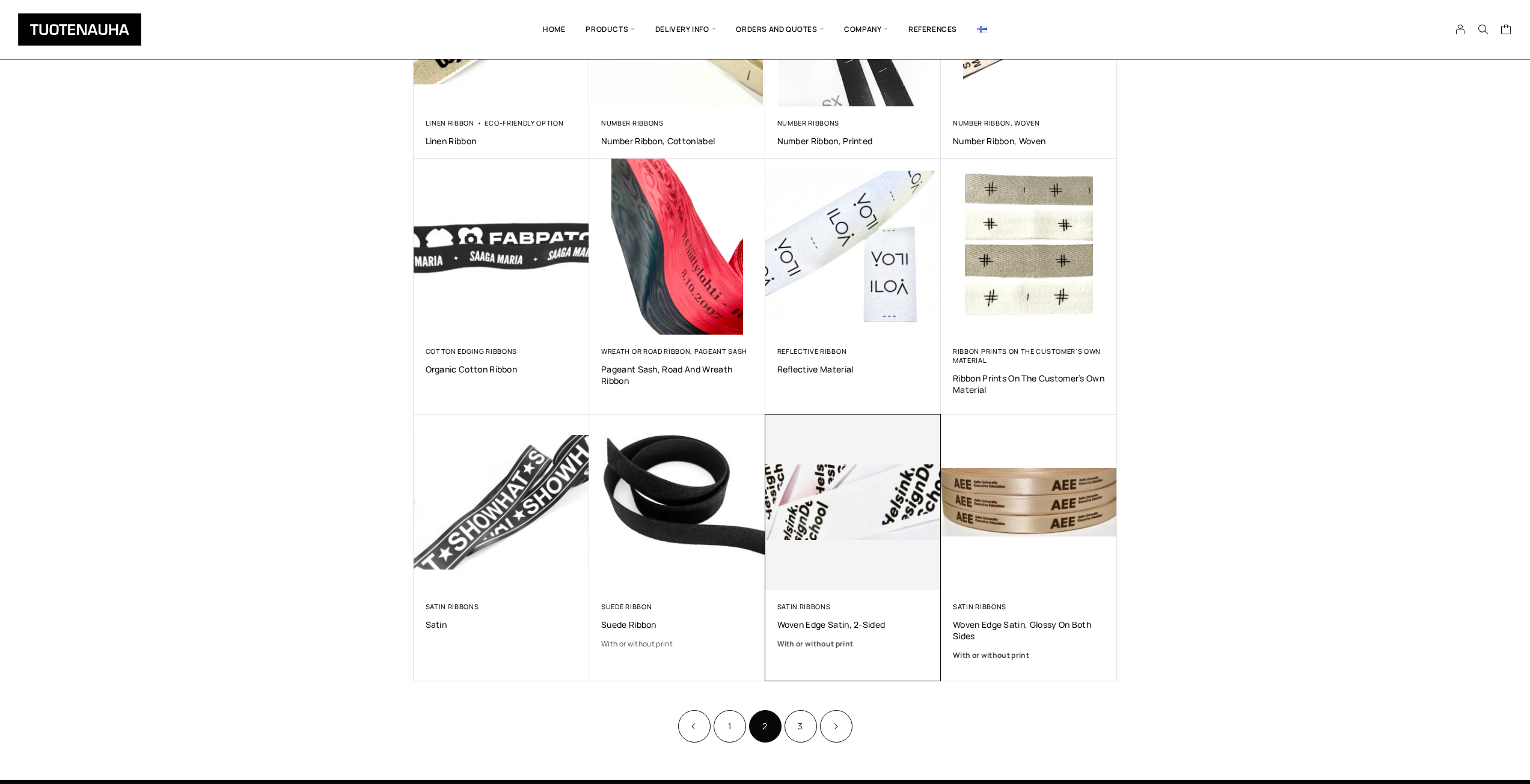
scroll to position [360, 0]
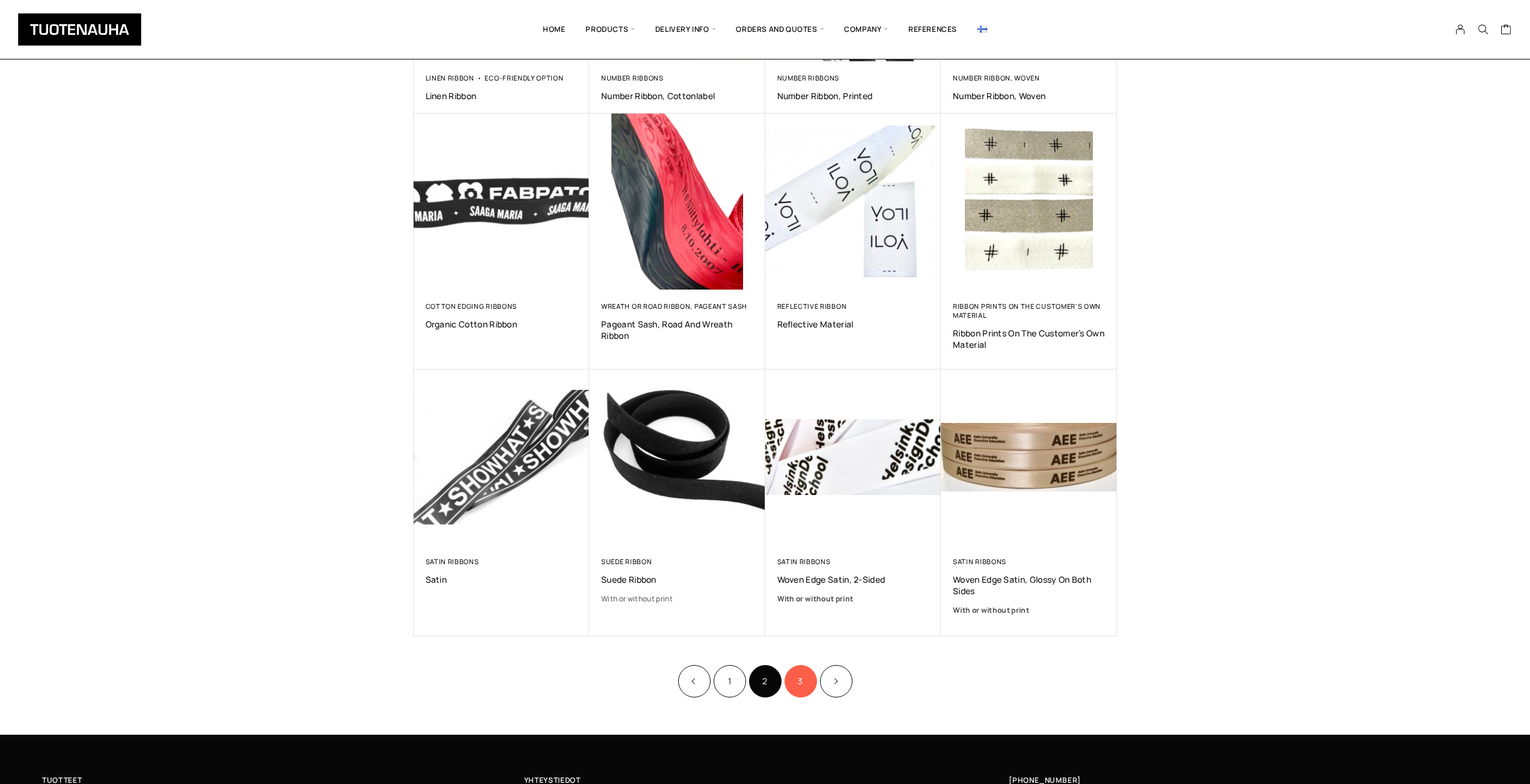
click at [808, 690] on link "3" at bounding box center [801, 681] width 33 height 33
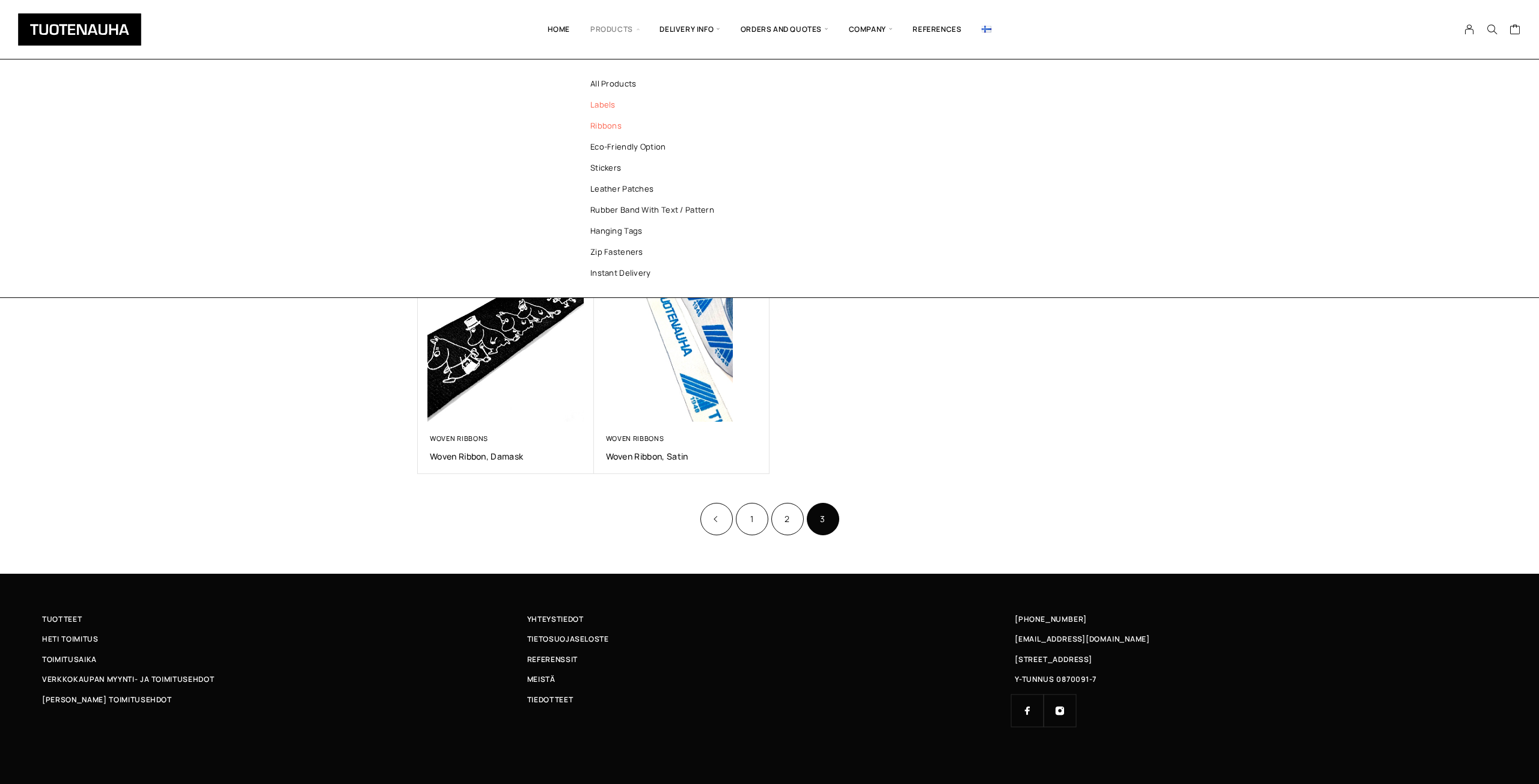
click at [610, 106] on link "Labels" at bounding box center [658, 105] width 174 height 21
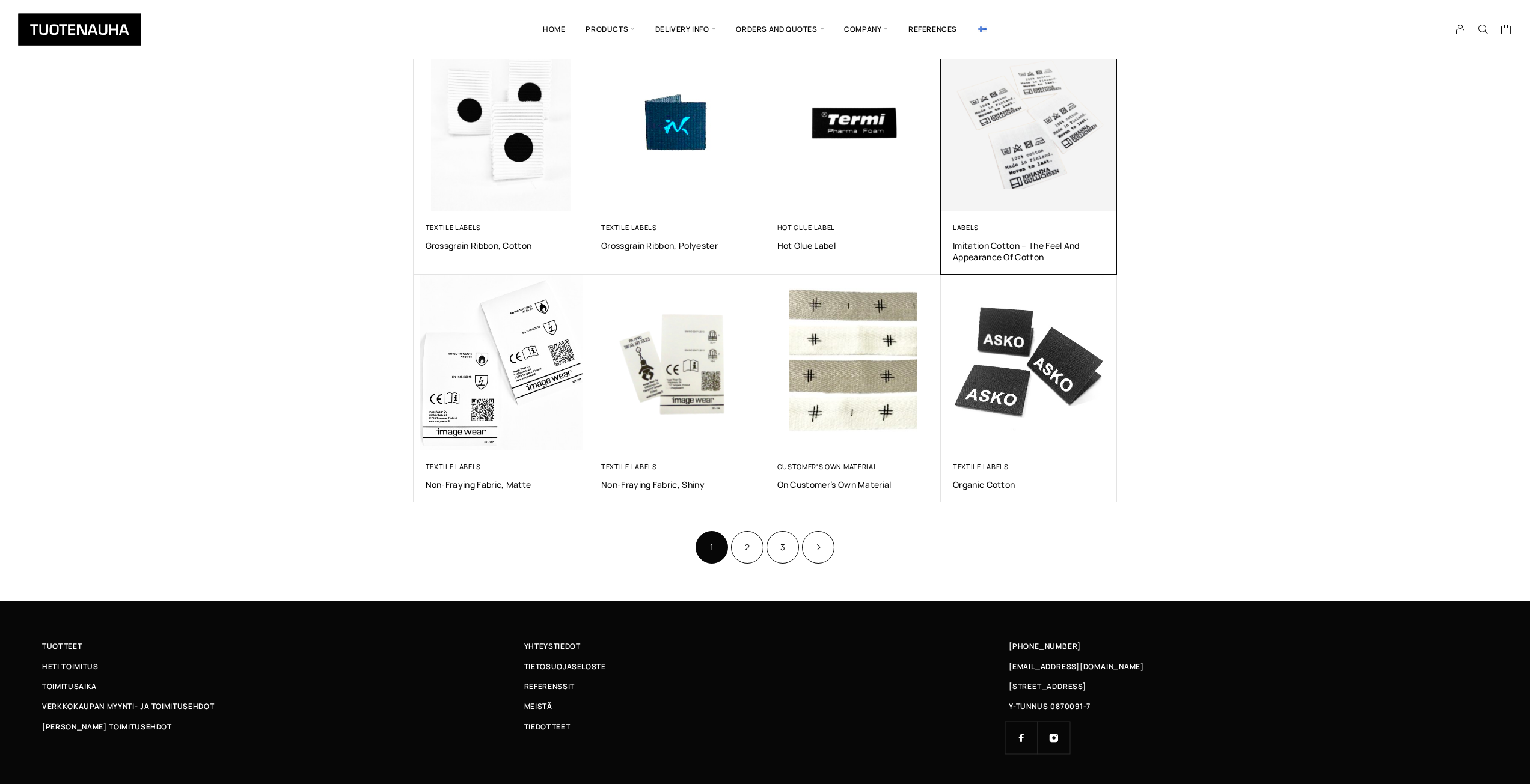
scroll to position [498, 0]
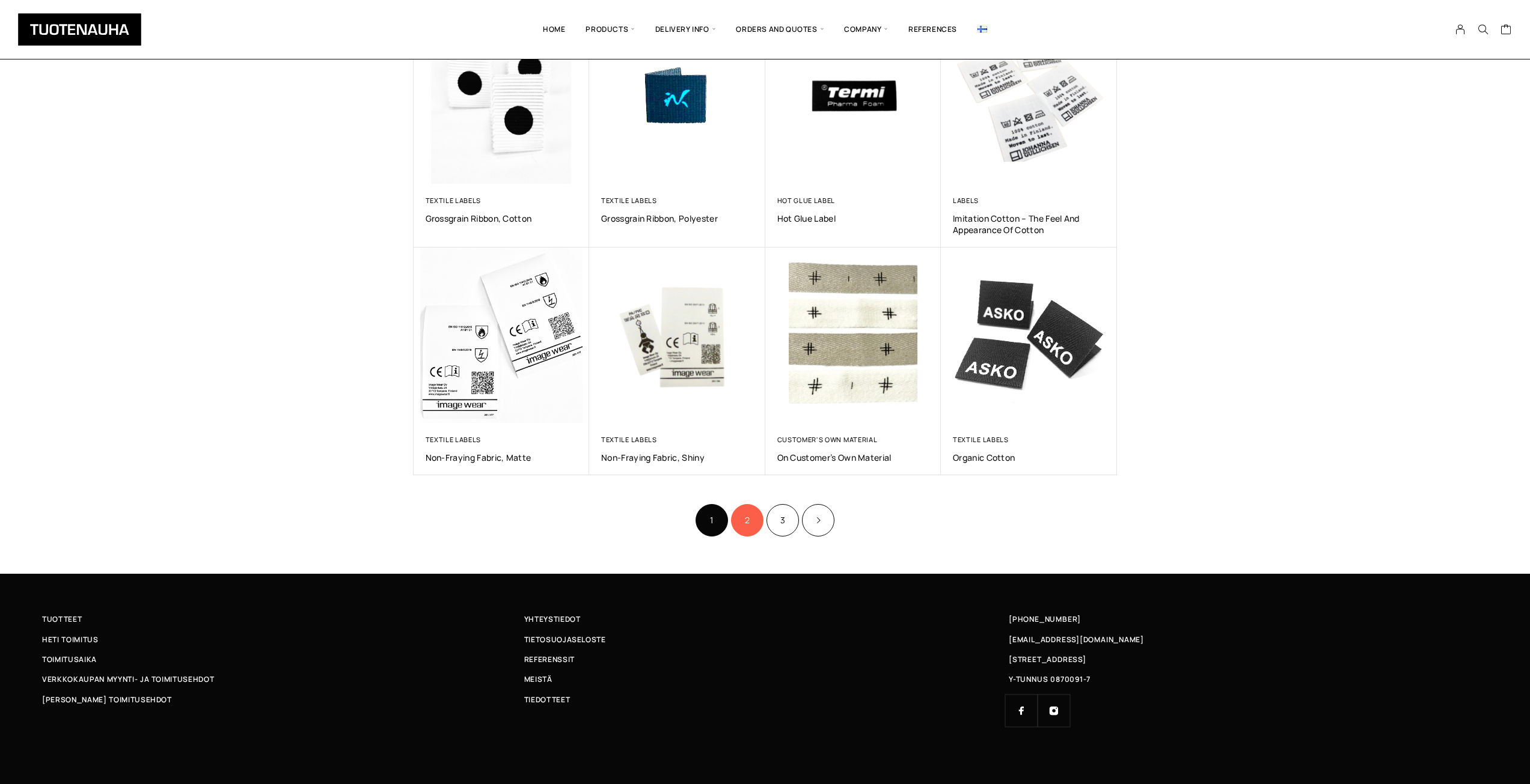
click at [748, 524] on link "2" at bounding box center [748, 520] width 33 height 33
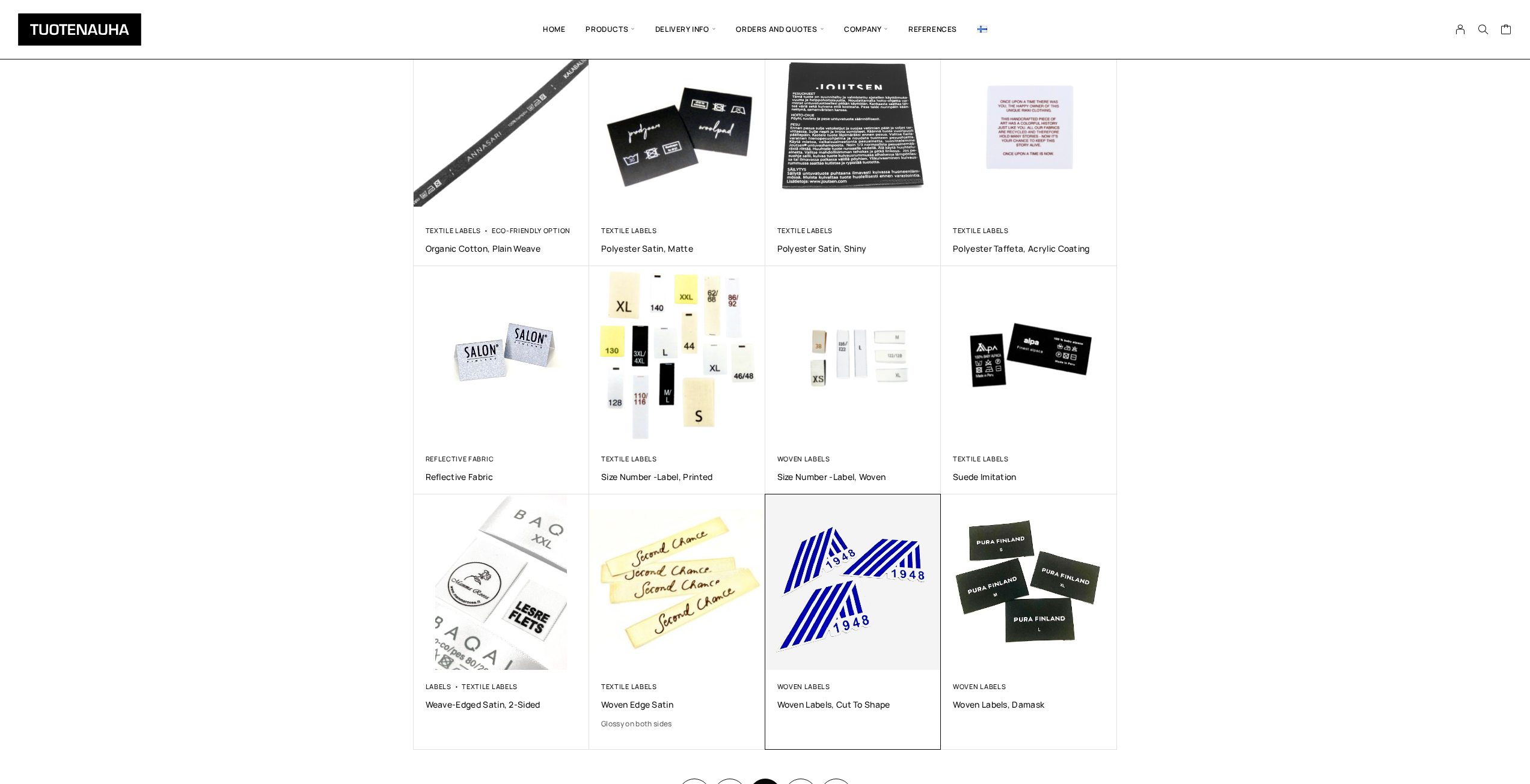
scroll to position [360, 0]
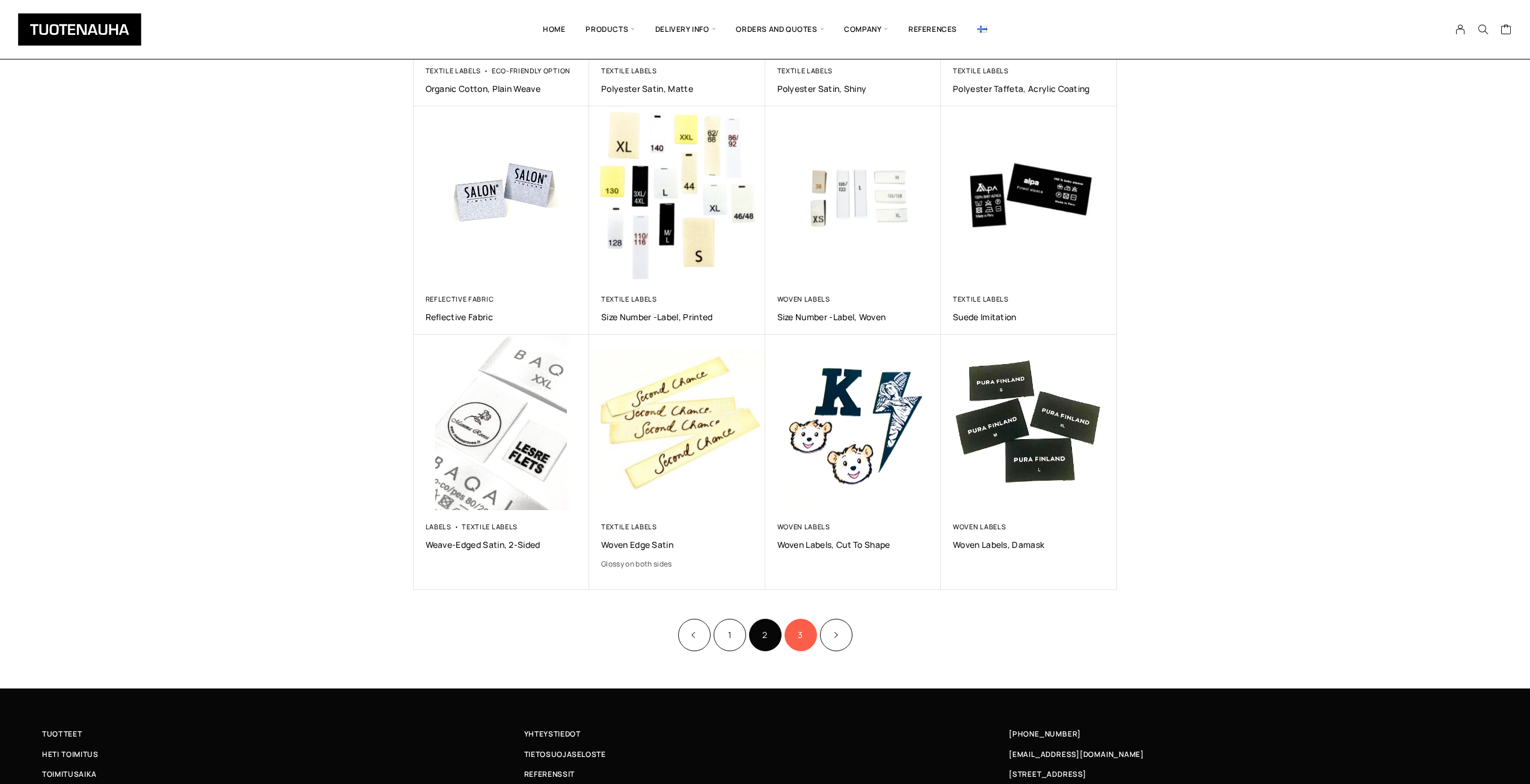
click at [801, 632] on link "3" at bounding box center [801, 635] width 33 height 33
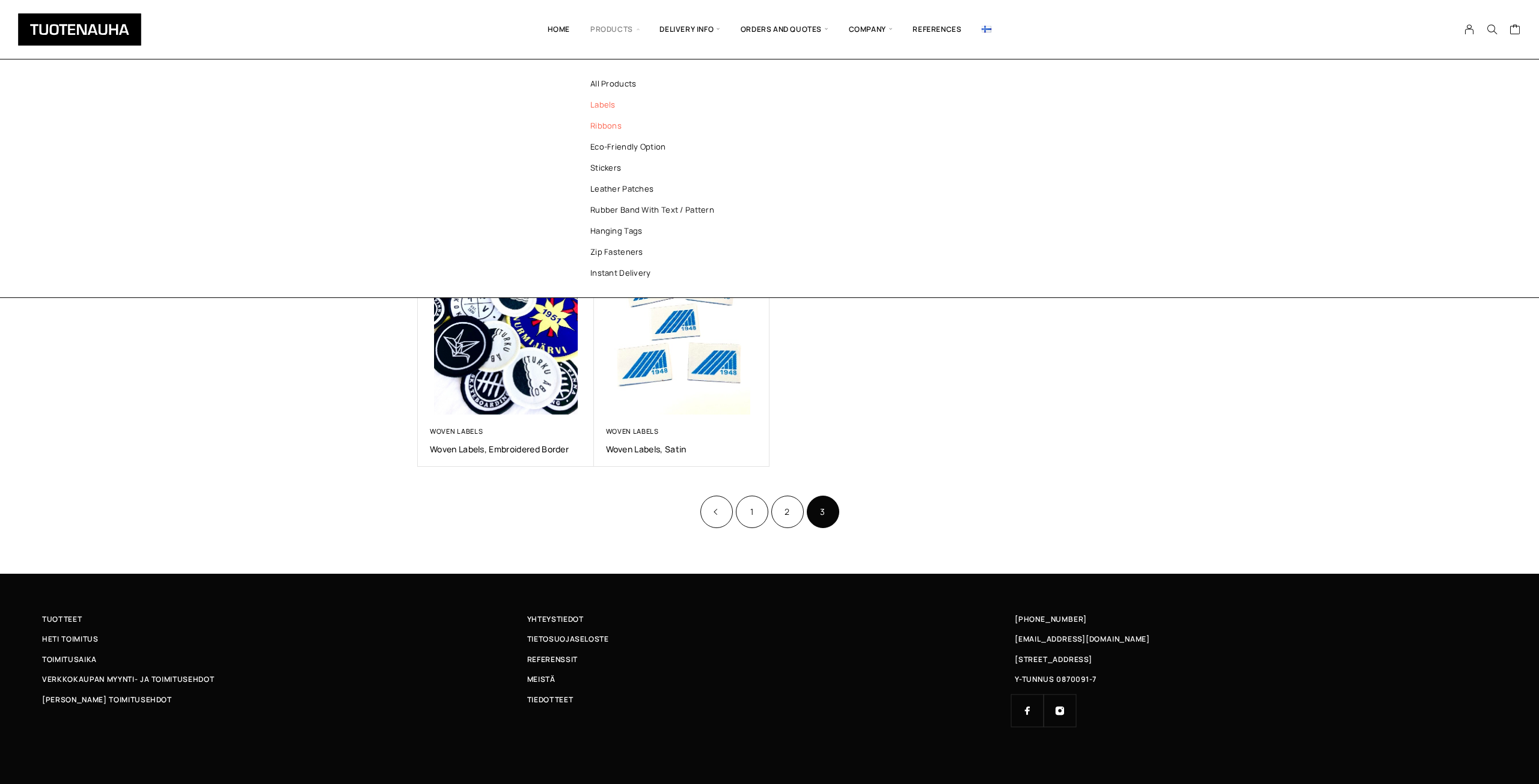
click at [609, 127] on link "Ribbons" at bounding box center [658, 126] width 174 height 21
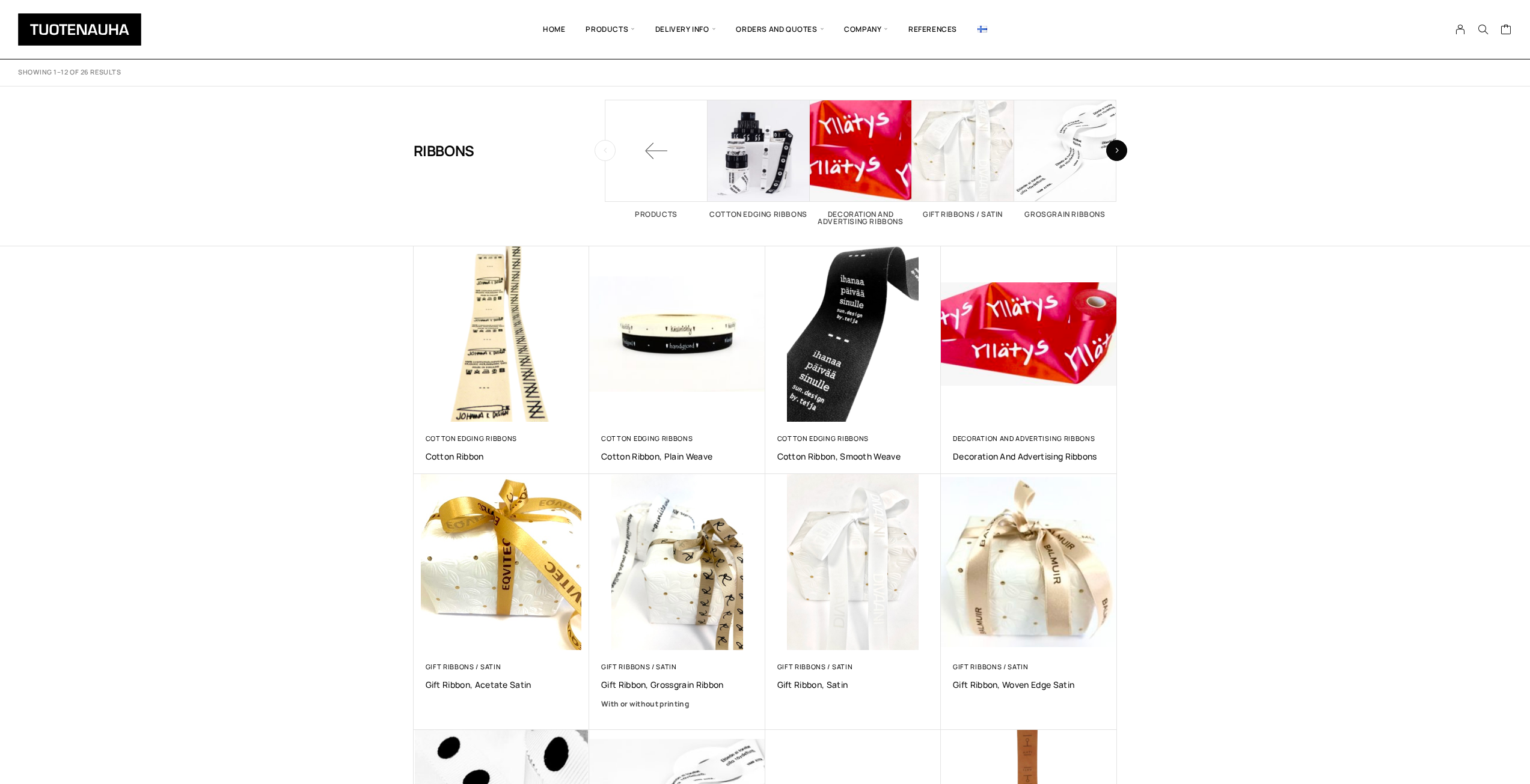
click at [1114, 148] on icon "button" at bounding box center [1116, 150] width 5 height 7
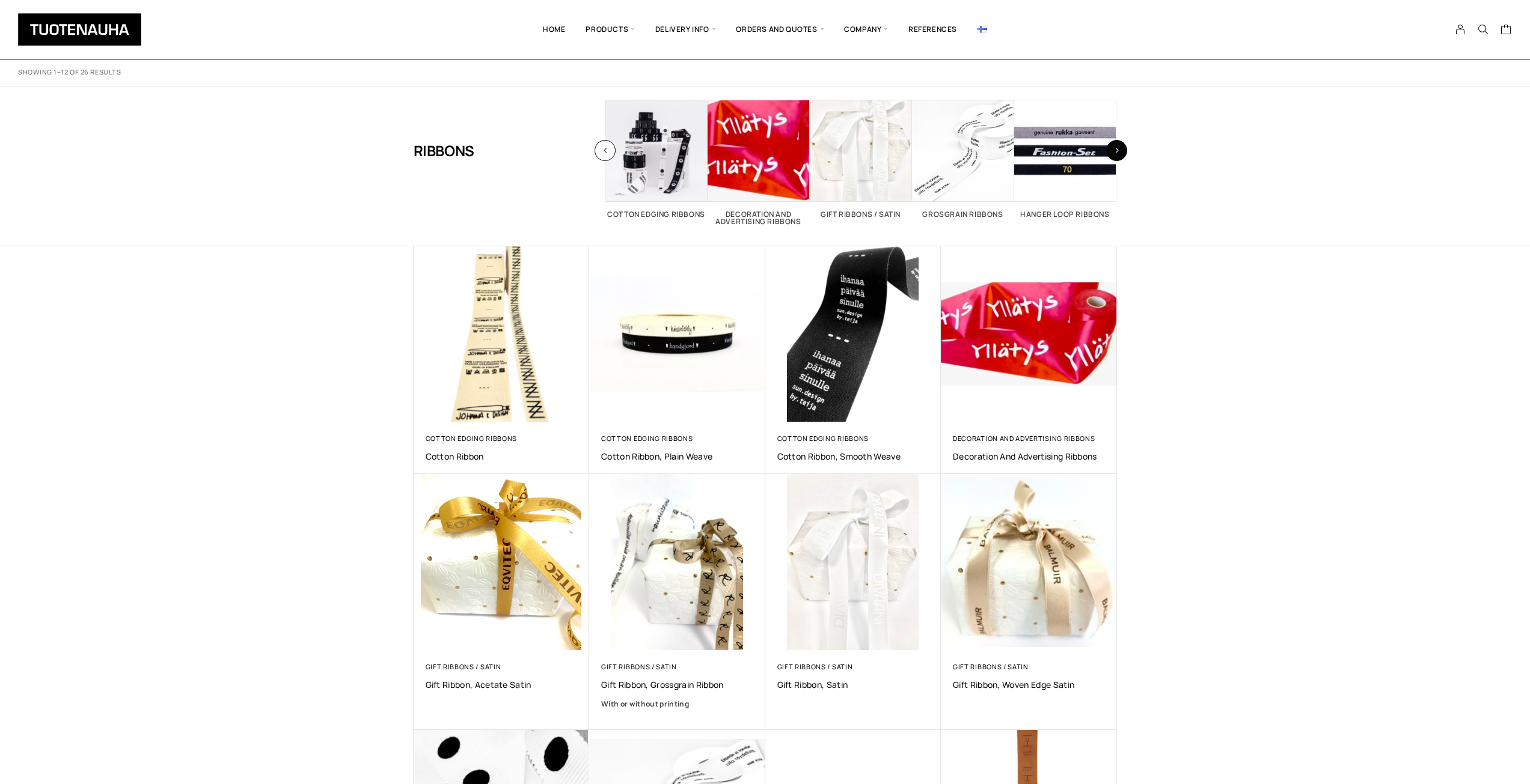
click at [1114, 148] on icon "button" at bounding box center [1116, 150] width 5 height 7
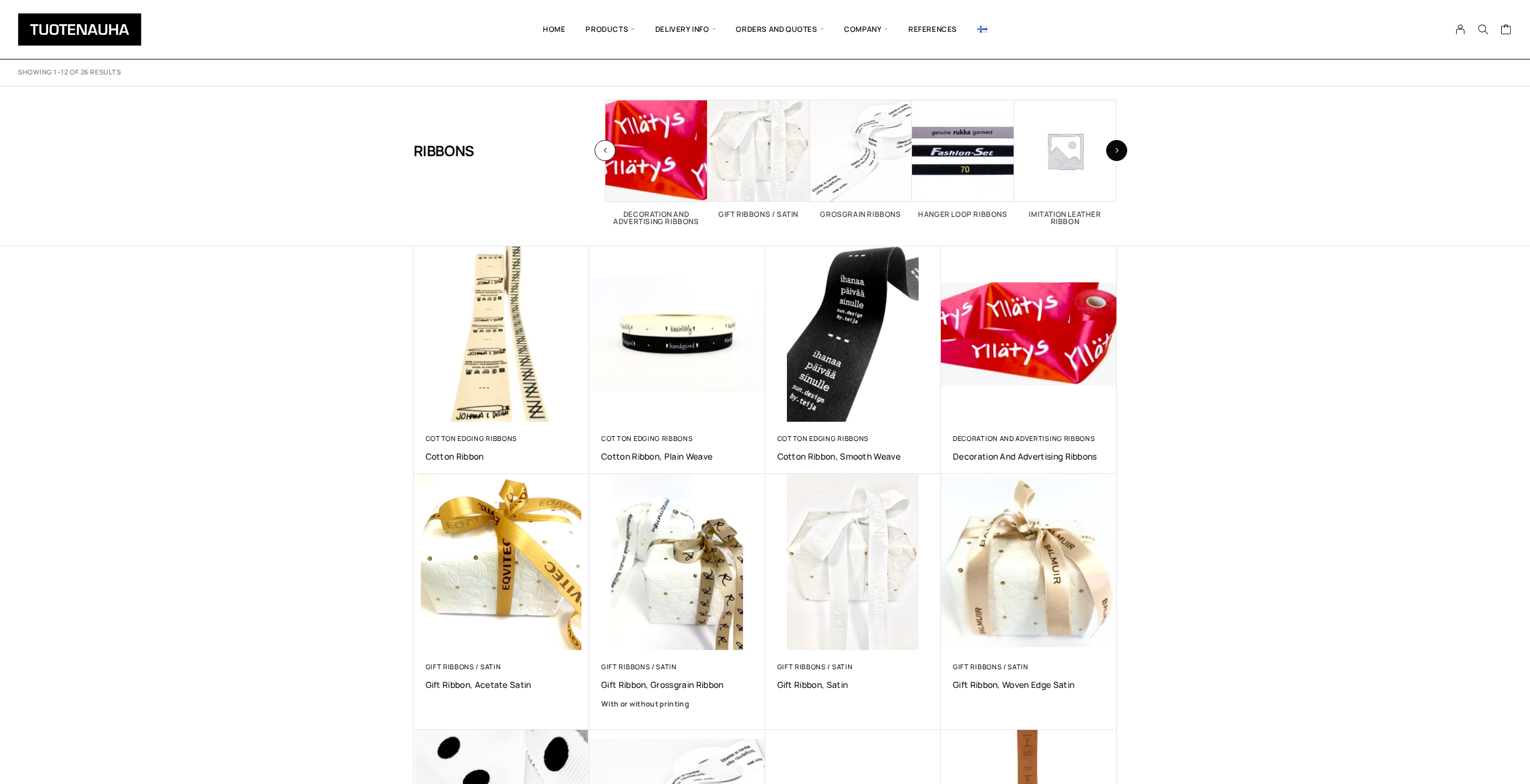
click at [1114, 148] on icon "button" at bounding box center [1116, 150] width 5 height 7
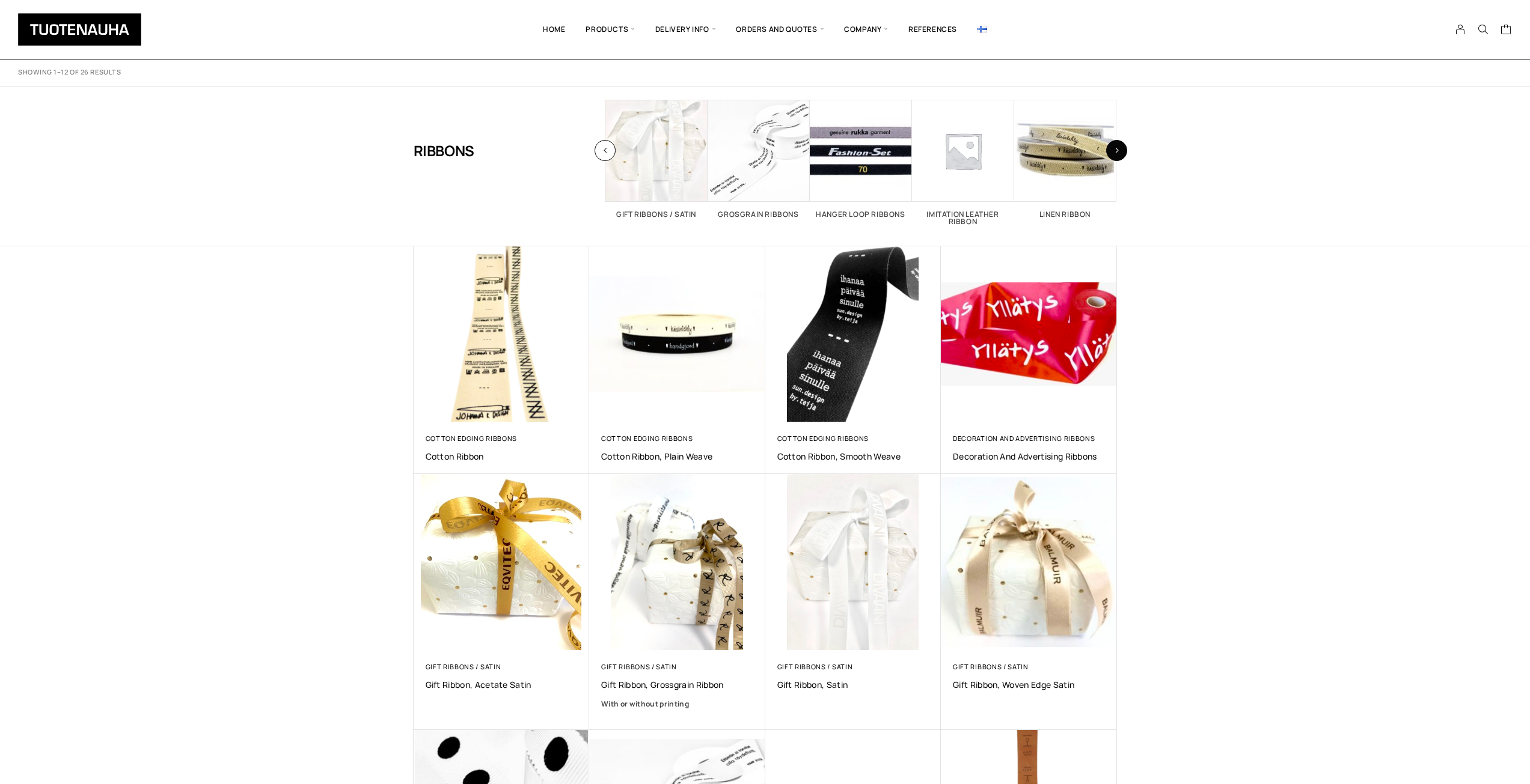
click at [1114, 148] on icon "button" at bounding box center [1116, 150] width 5 height 7
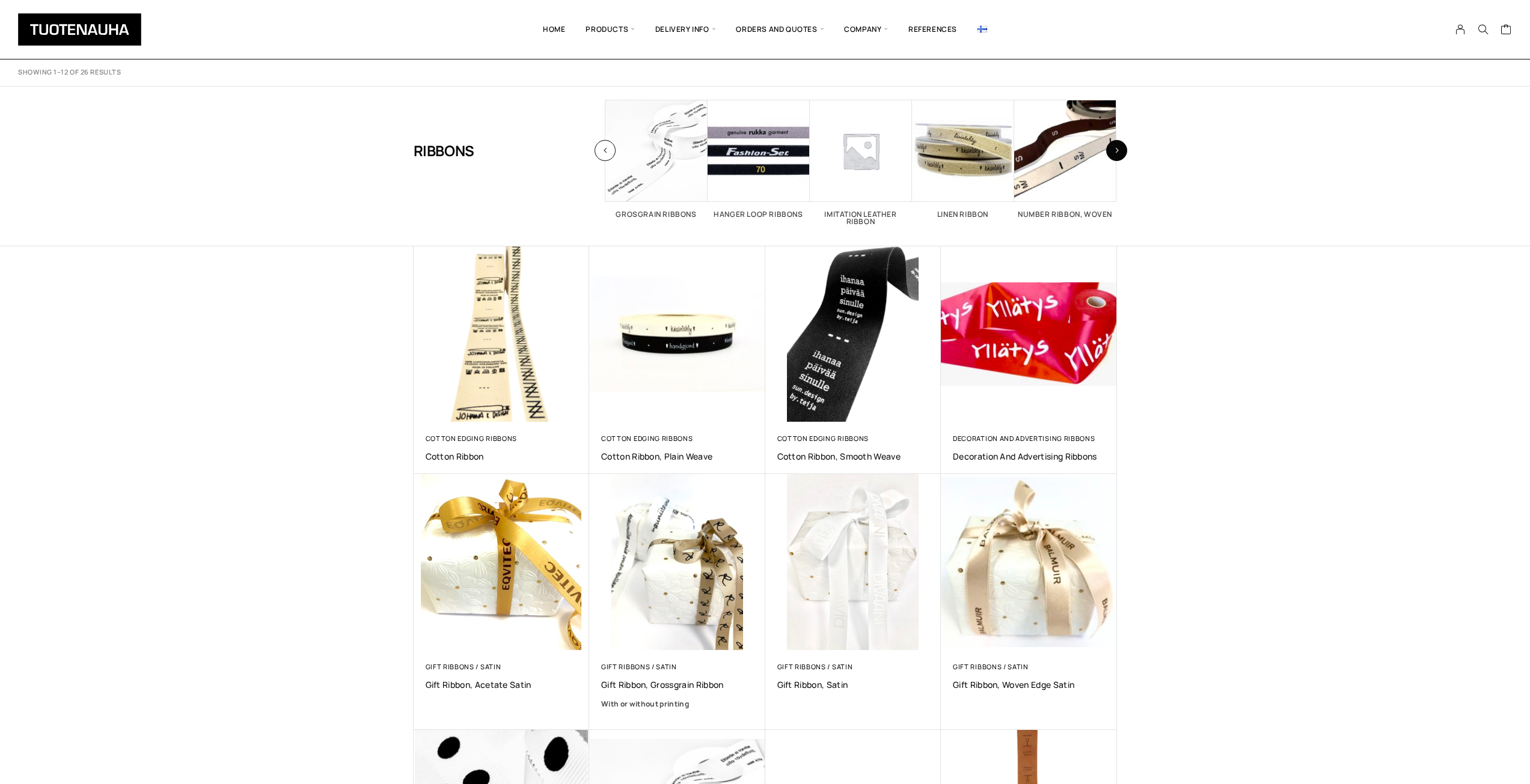
click at [1114, 148] on icon "button" at bounding box center [1116, 150] width 5 height 7
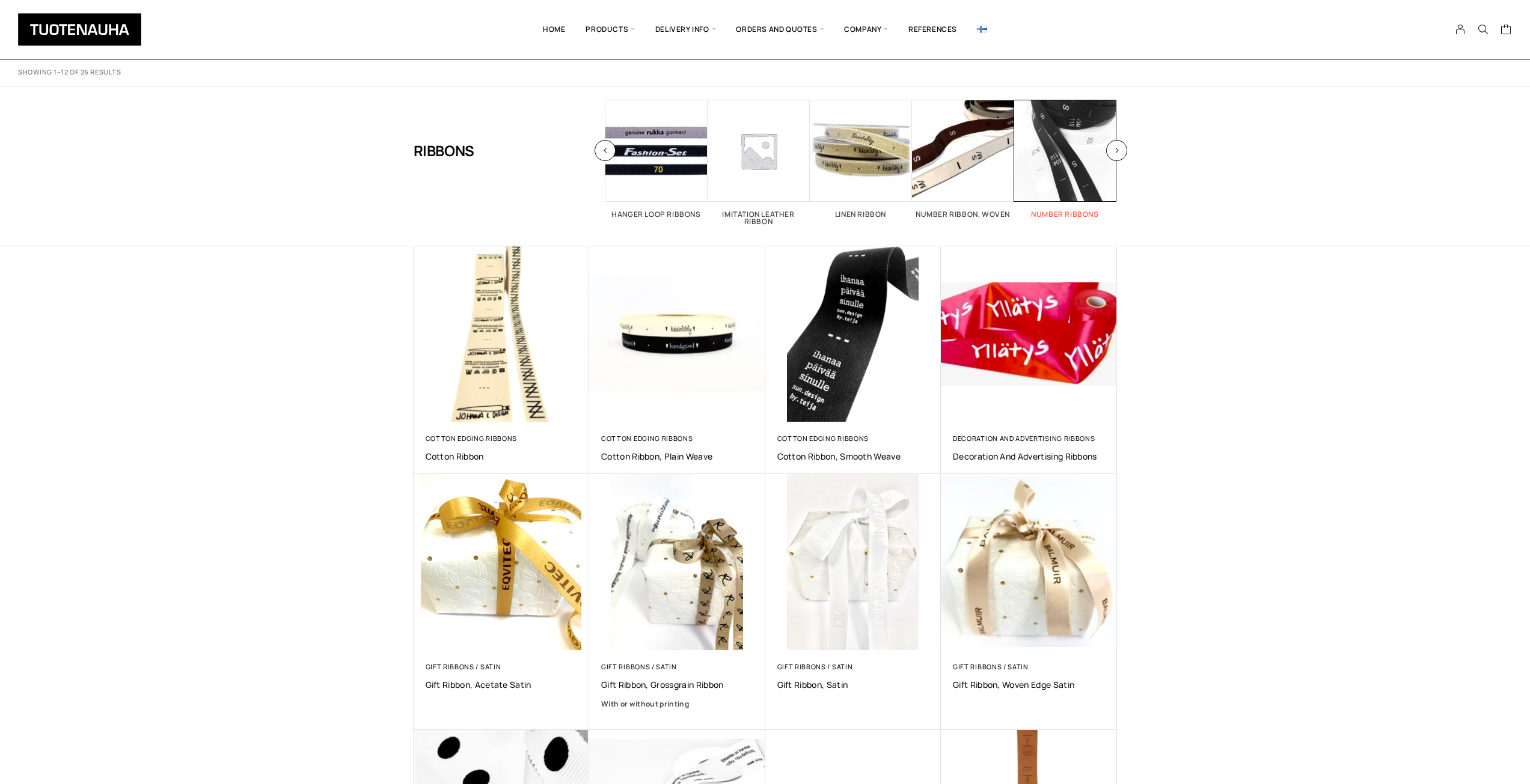
click at [1051, 163] on span "Visit product category Number ribbons" at bounding box center [1065, 151] width 102 height 102
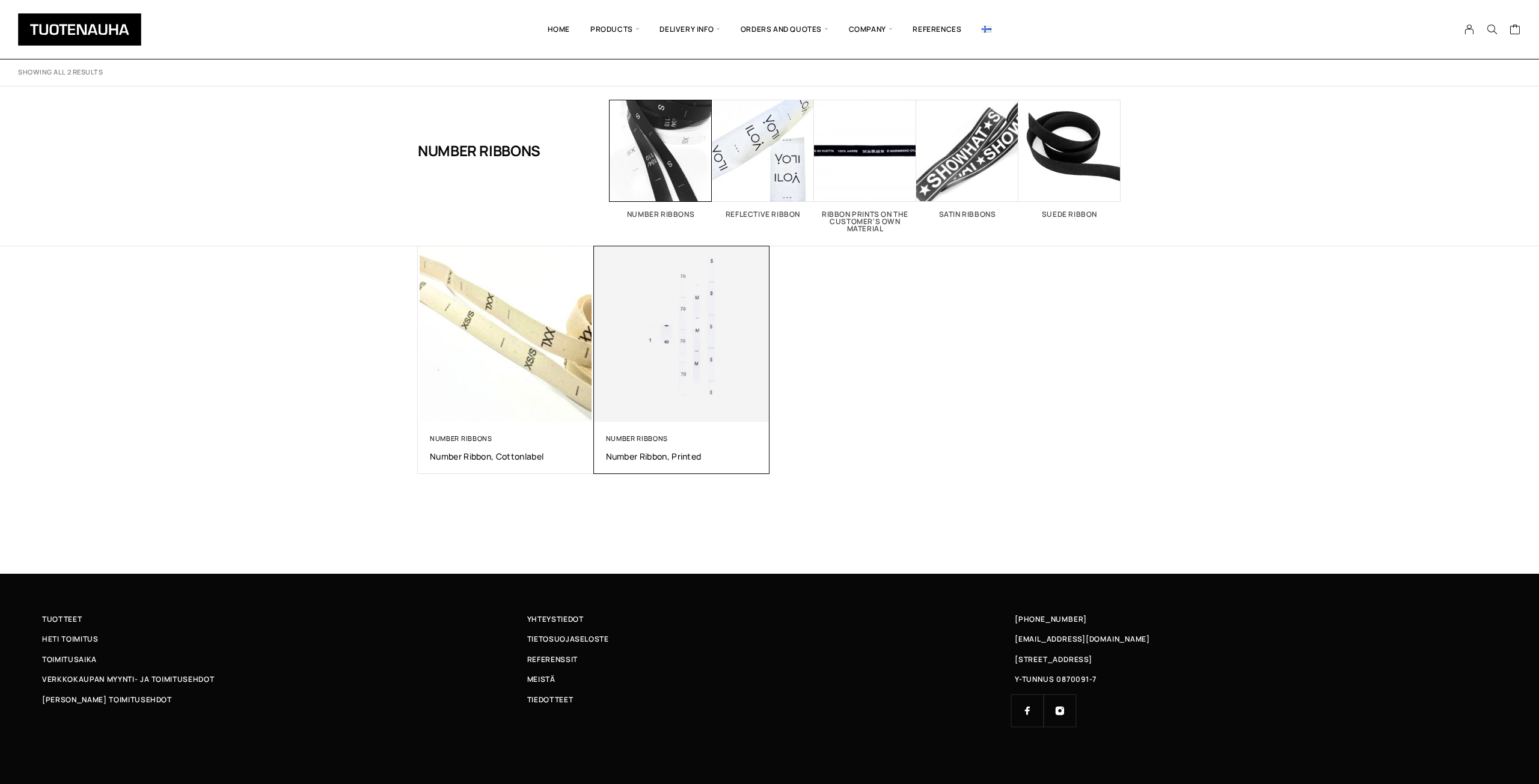
click at [661, 375] on img at bounding box center [681, 333] width 184 height 184
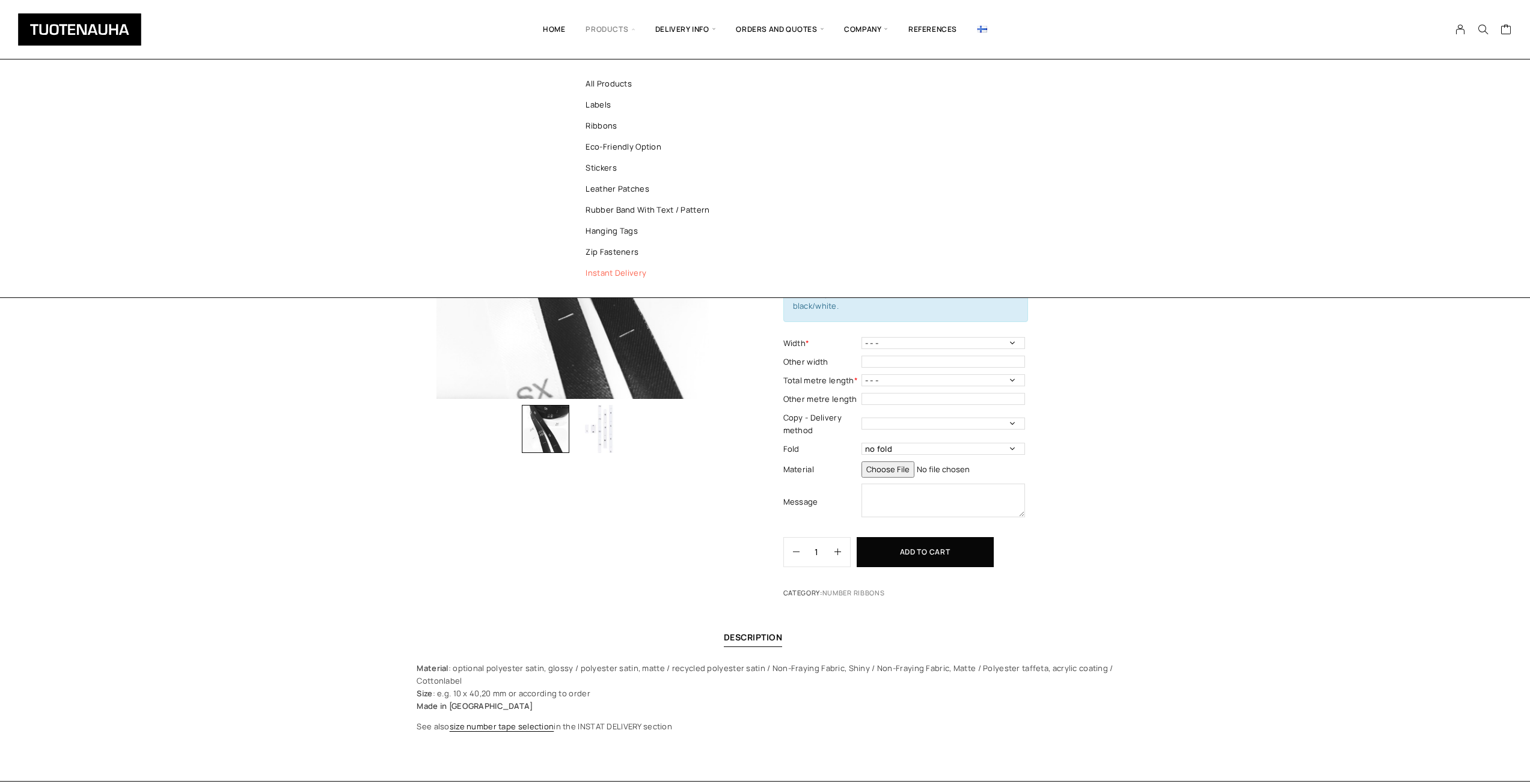
click at [607, 268] on link "Instant delivery" at bounding box center [653, 273] width 174 height 21
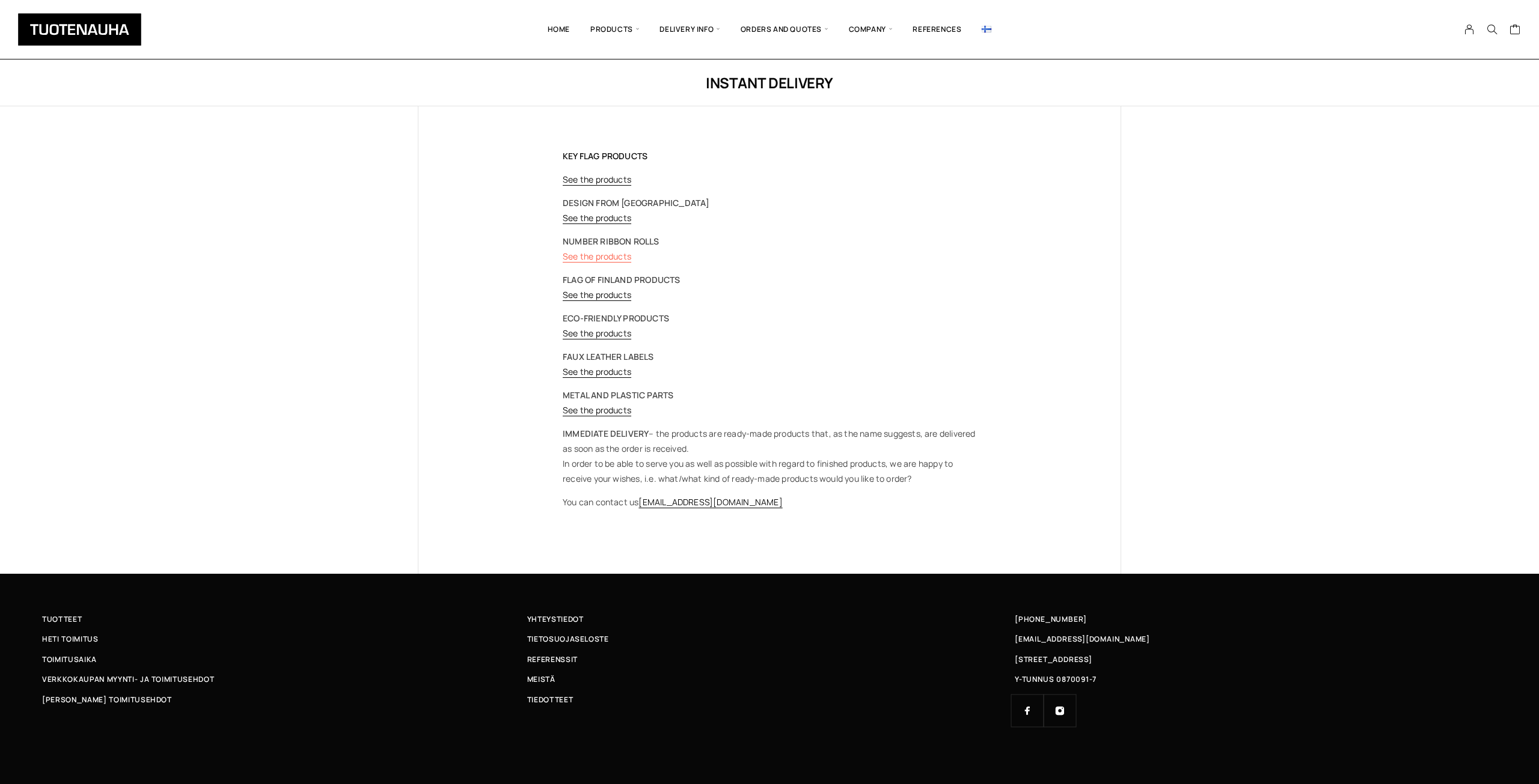
click at [599, 256] on link "See the products" at bounding box center [597, 256] width 69 height 12
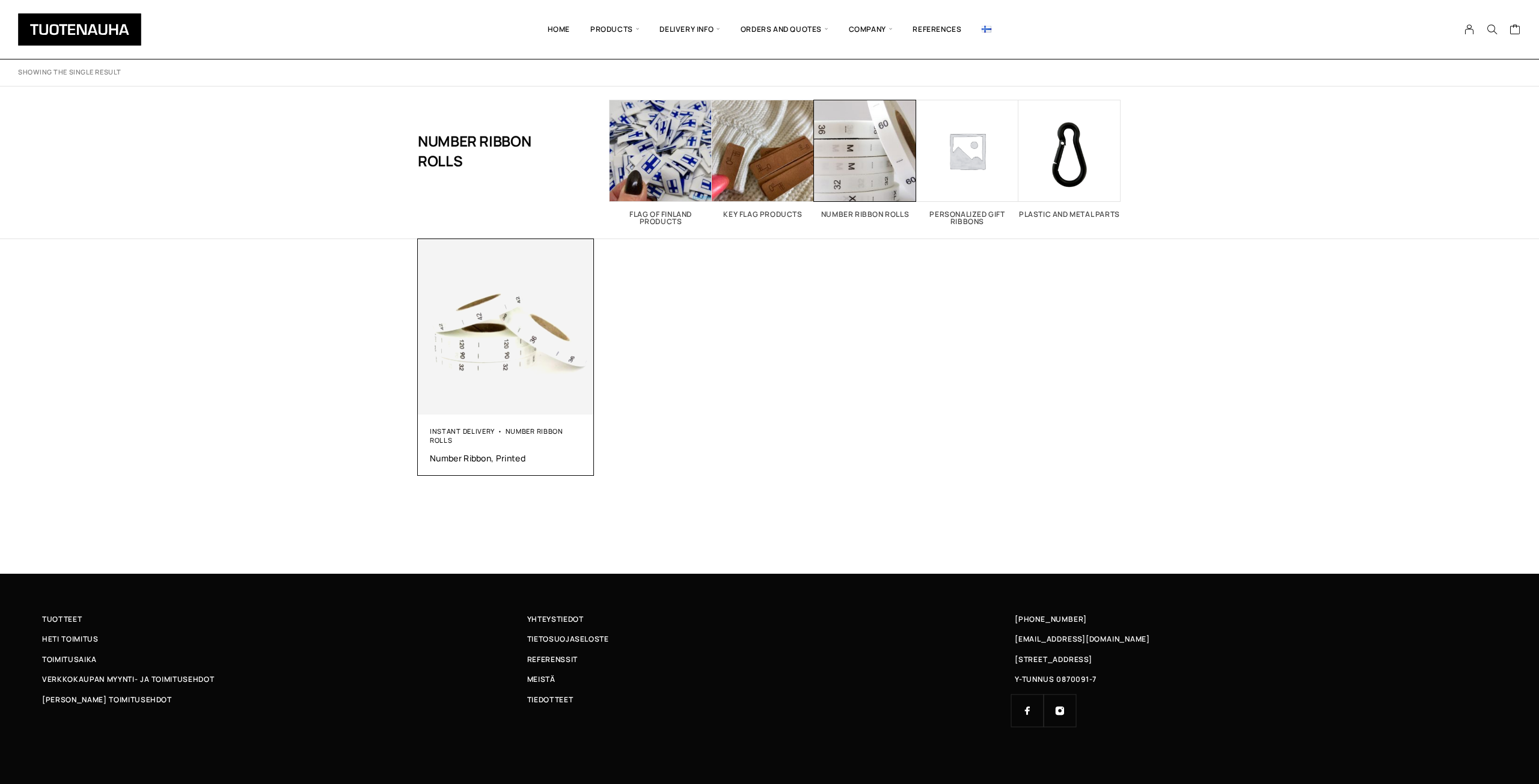
click at [521, 384] on img at bounding box center [506, 327] width 176 height 176
